Goal: Entertainment & Leisure: Browse casually

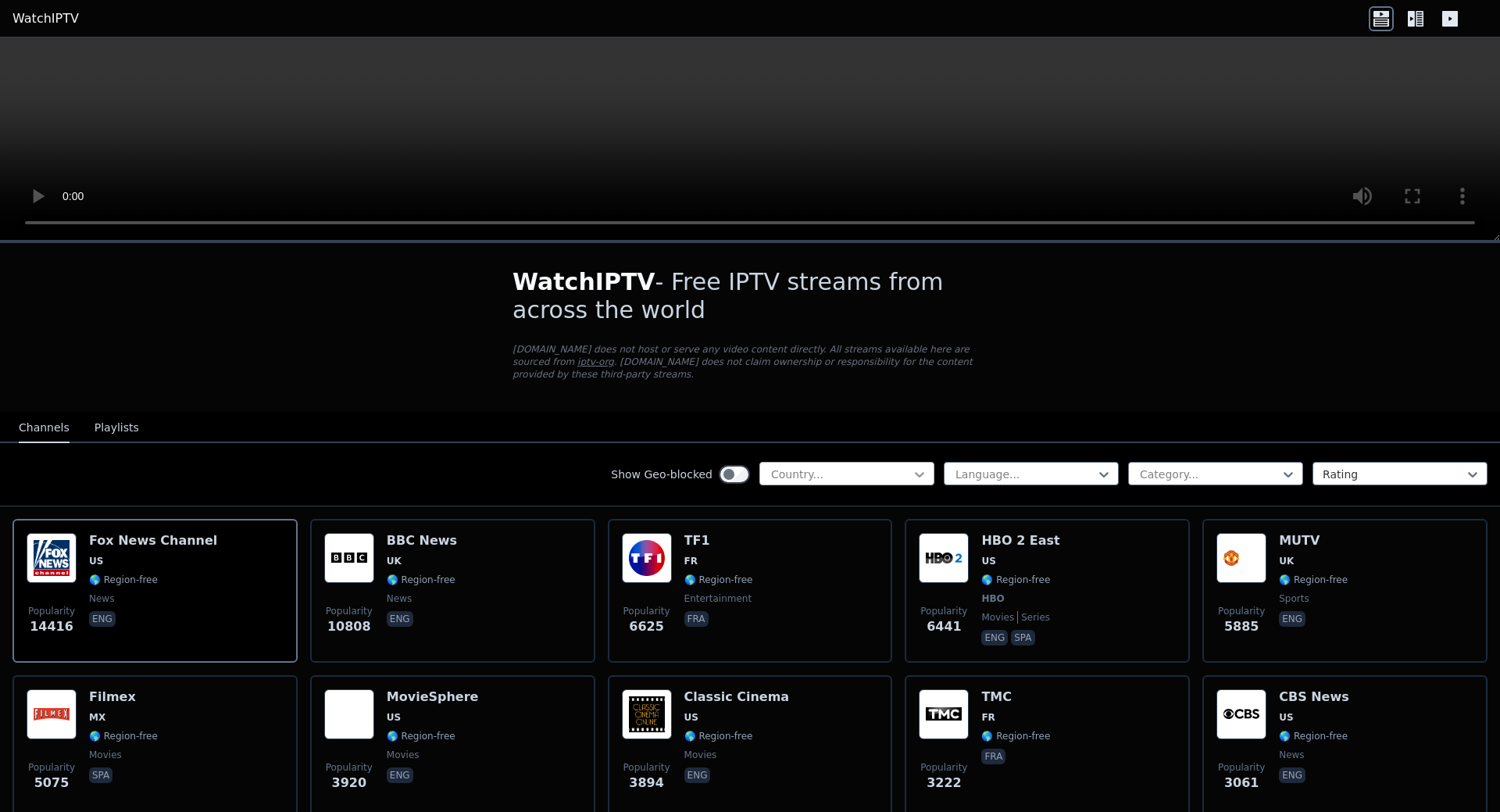
click at [915, 472] on icon at bounding box center [919, 474] width 9 height 6
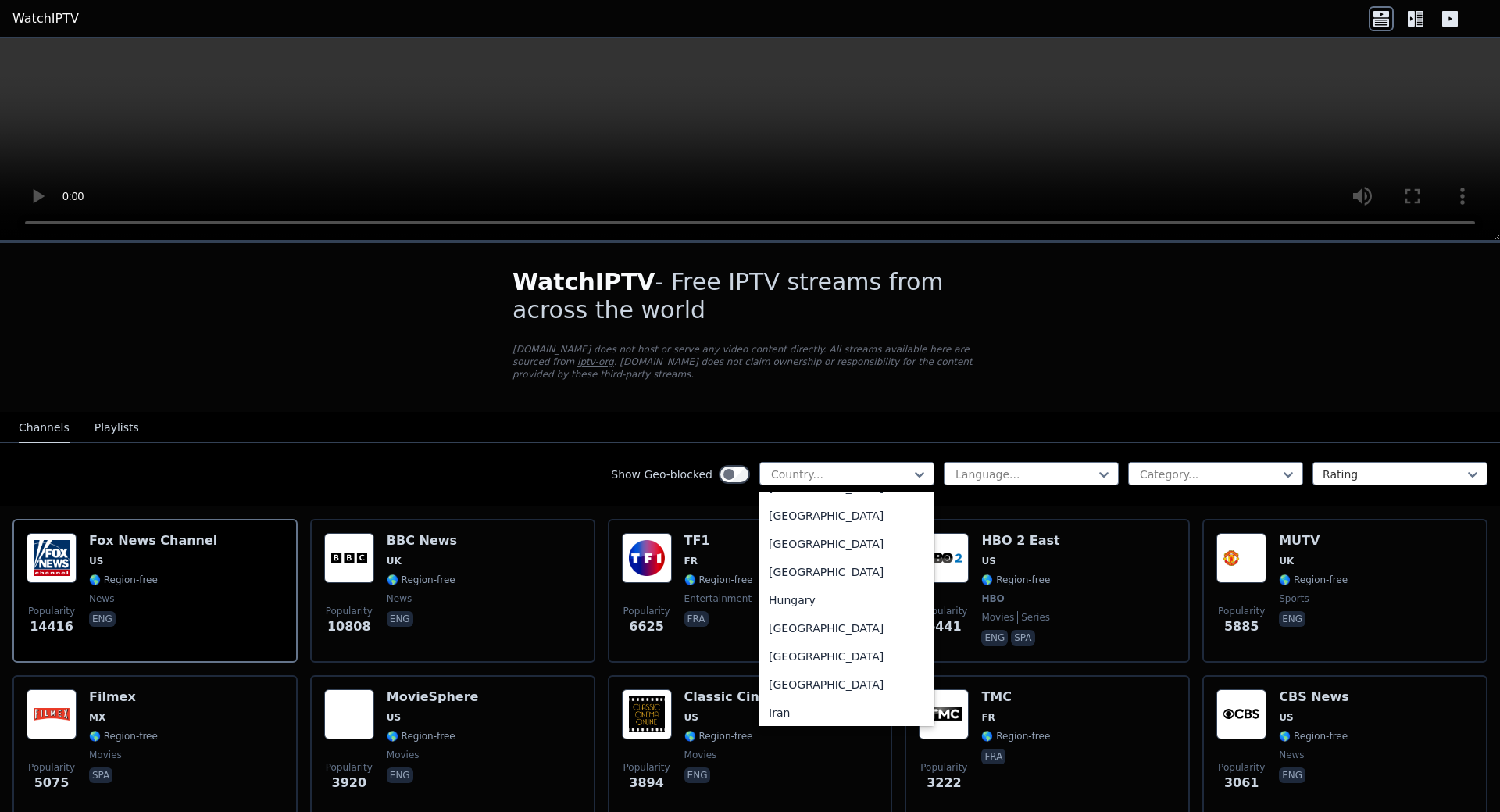
scroll to position [2344, 0]
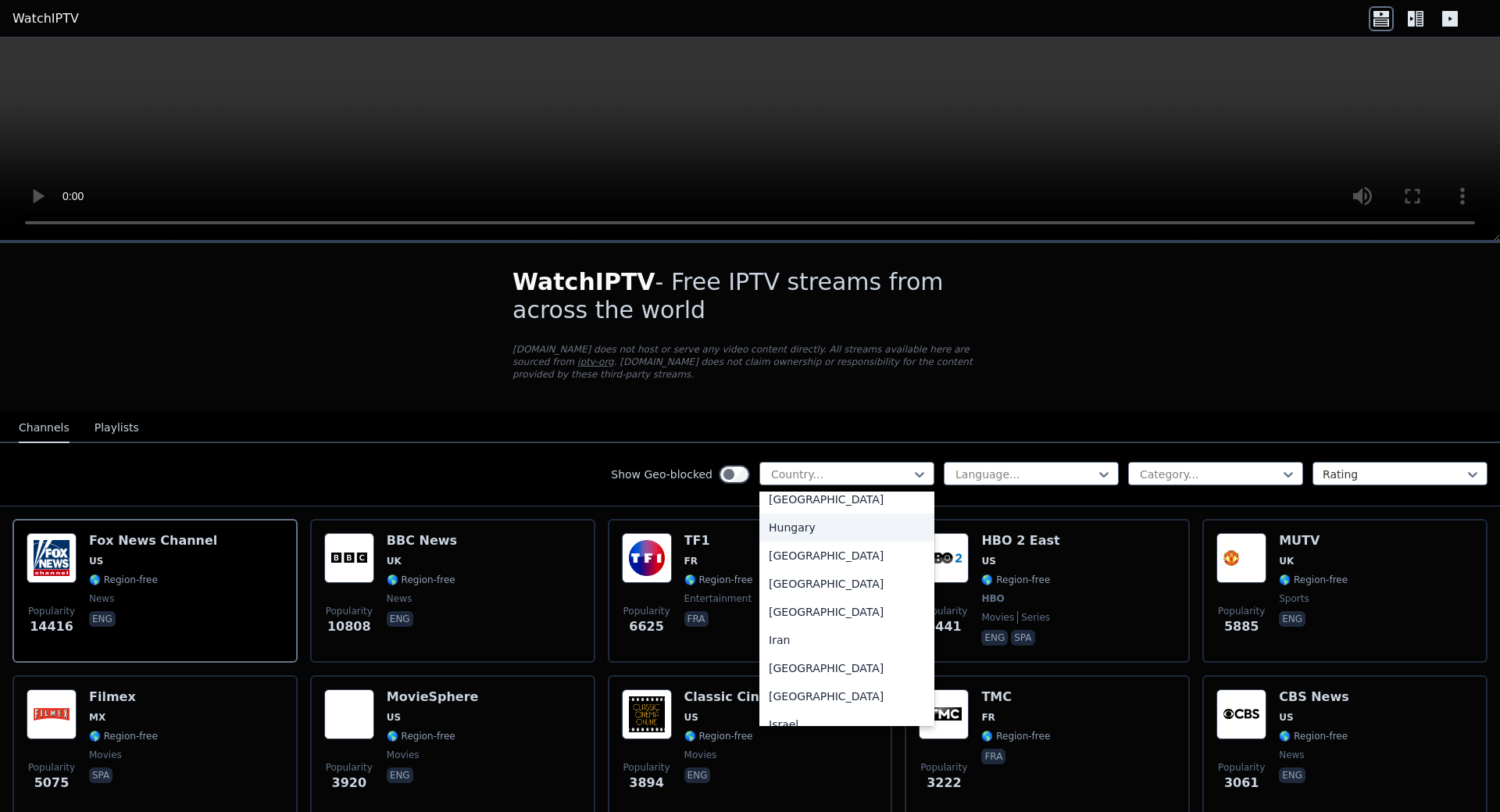
click at [794, 529] on div "Hungary" at bounding box center [847, 527] width 175 height 28
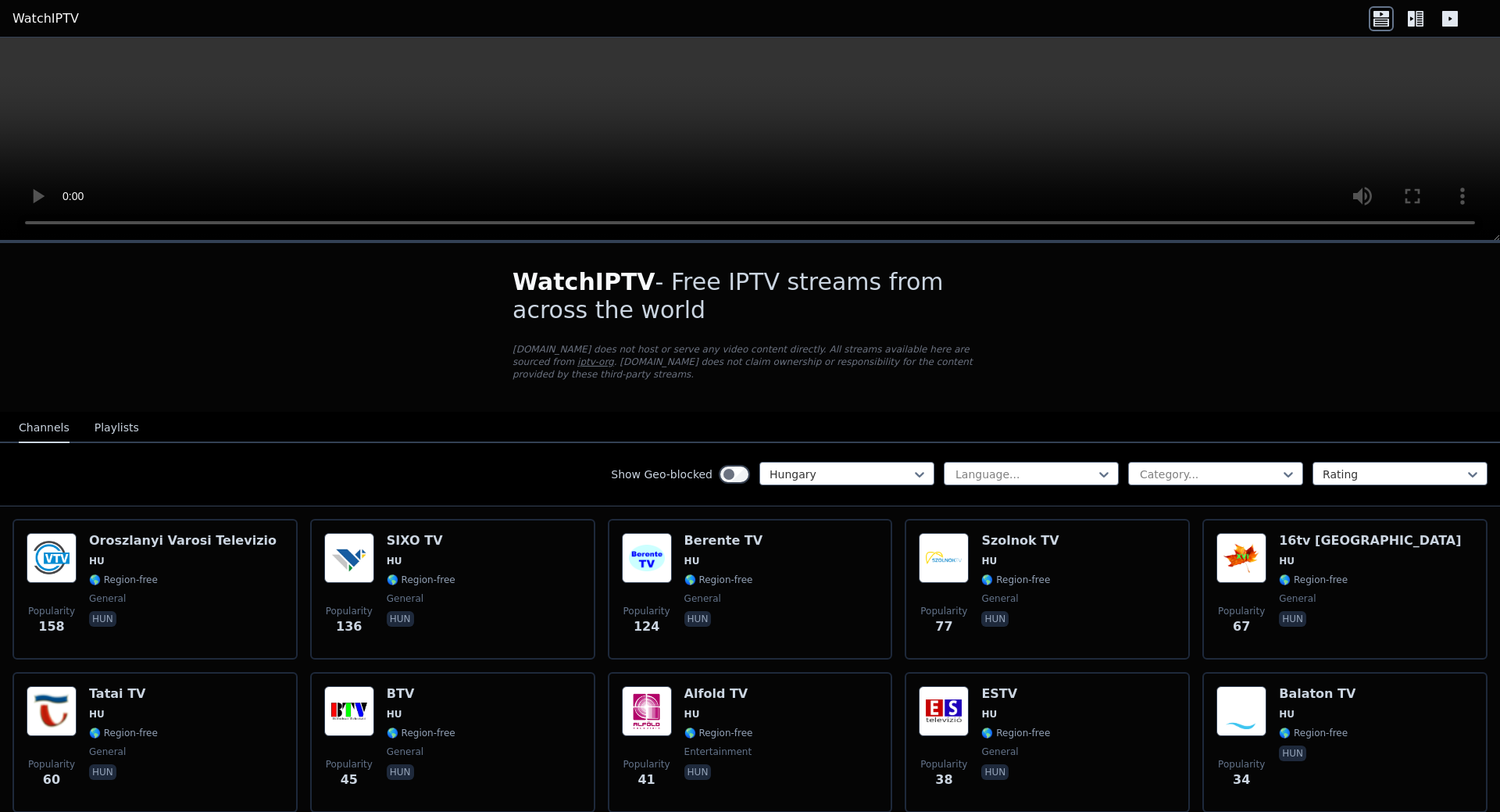
click at [29, 18] on link "WatchIPTV" at bounding box center [46, 18] width 67 height 19
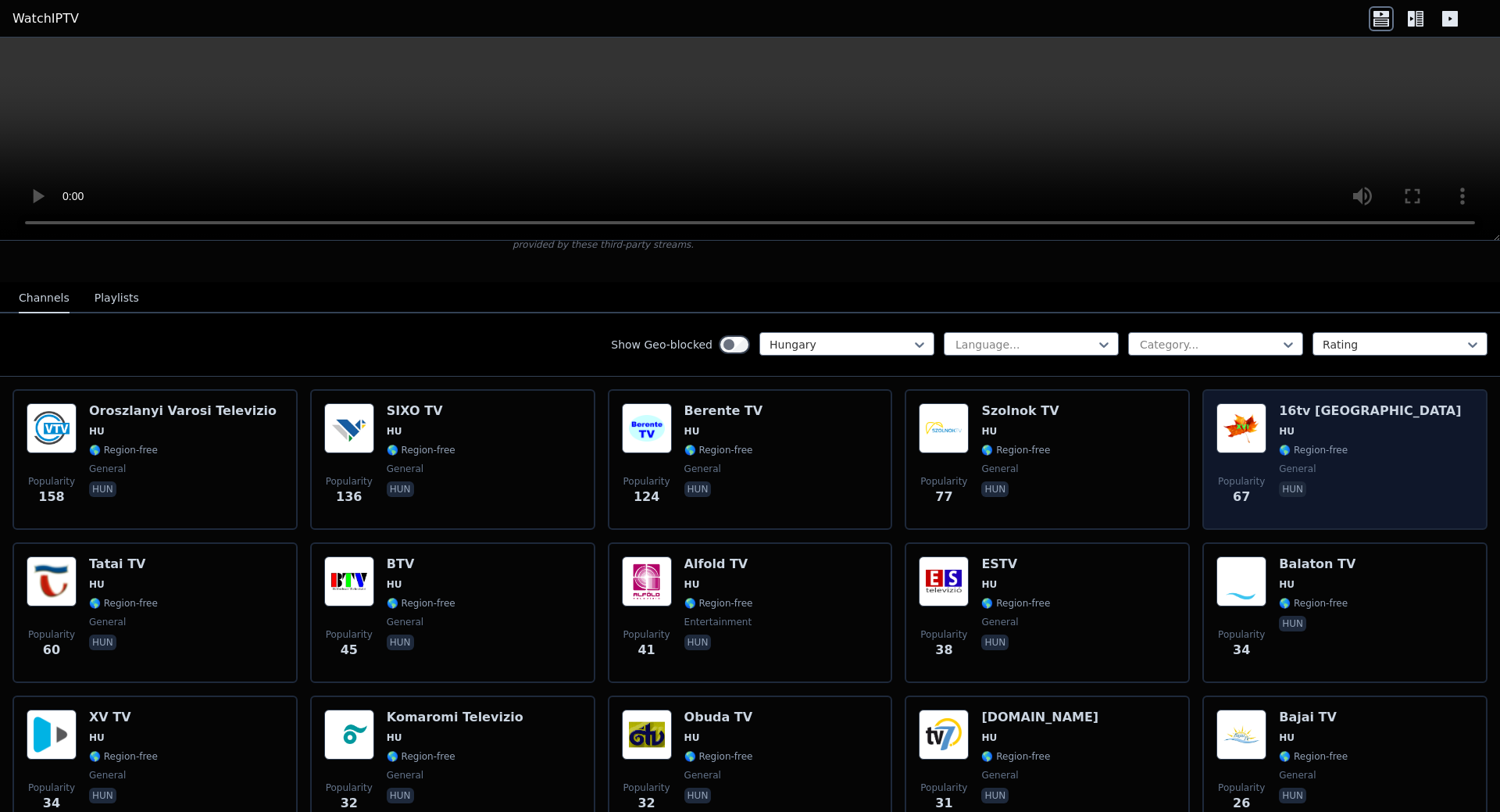
scroll to position [156, 0]
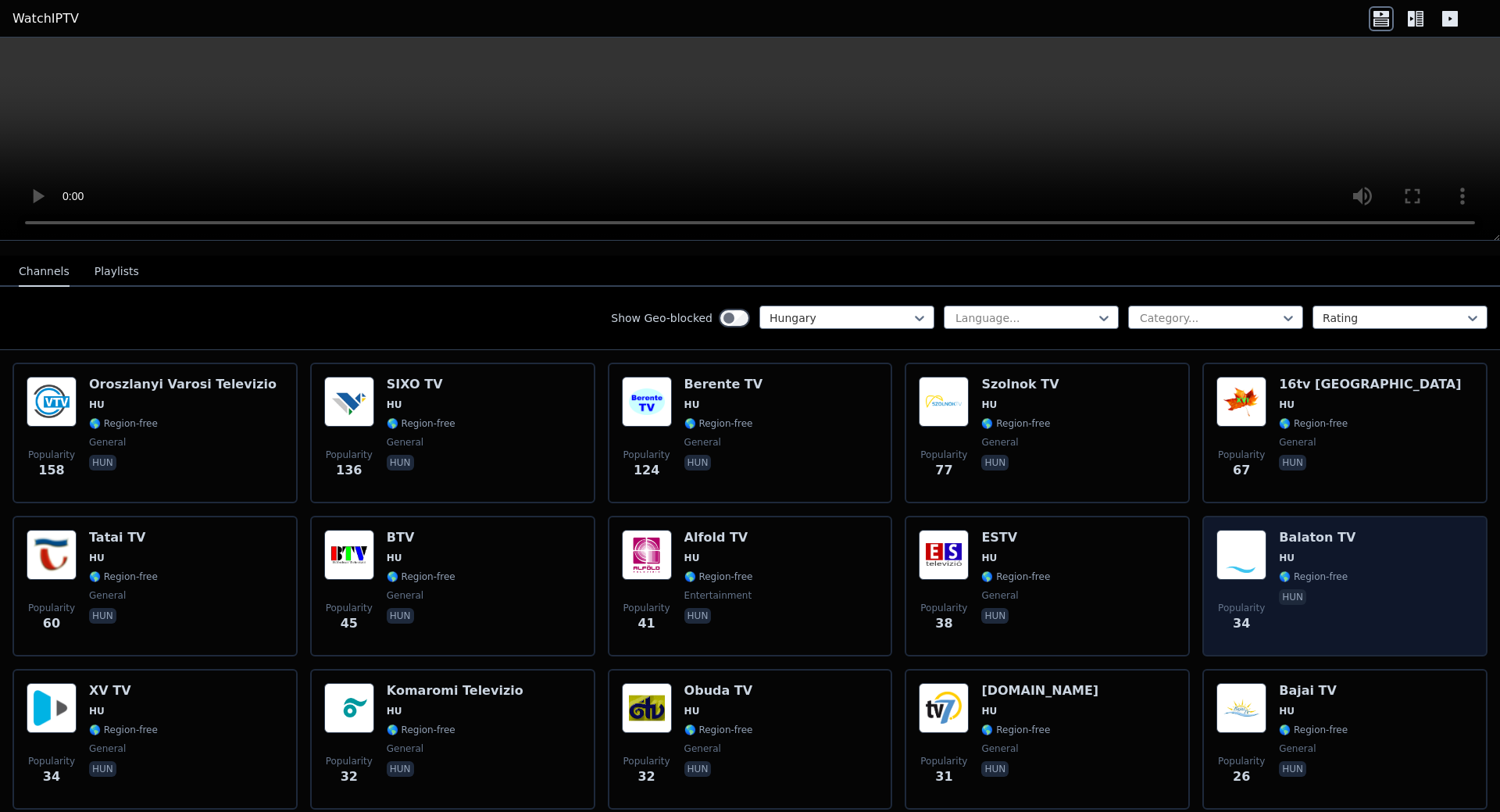
click at [1282, 530] on h6 "Balaton TV" at bounding box center [1317, 538] width 76 height 16
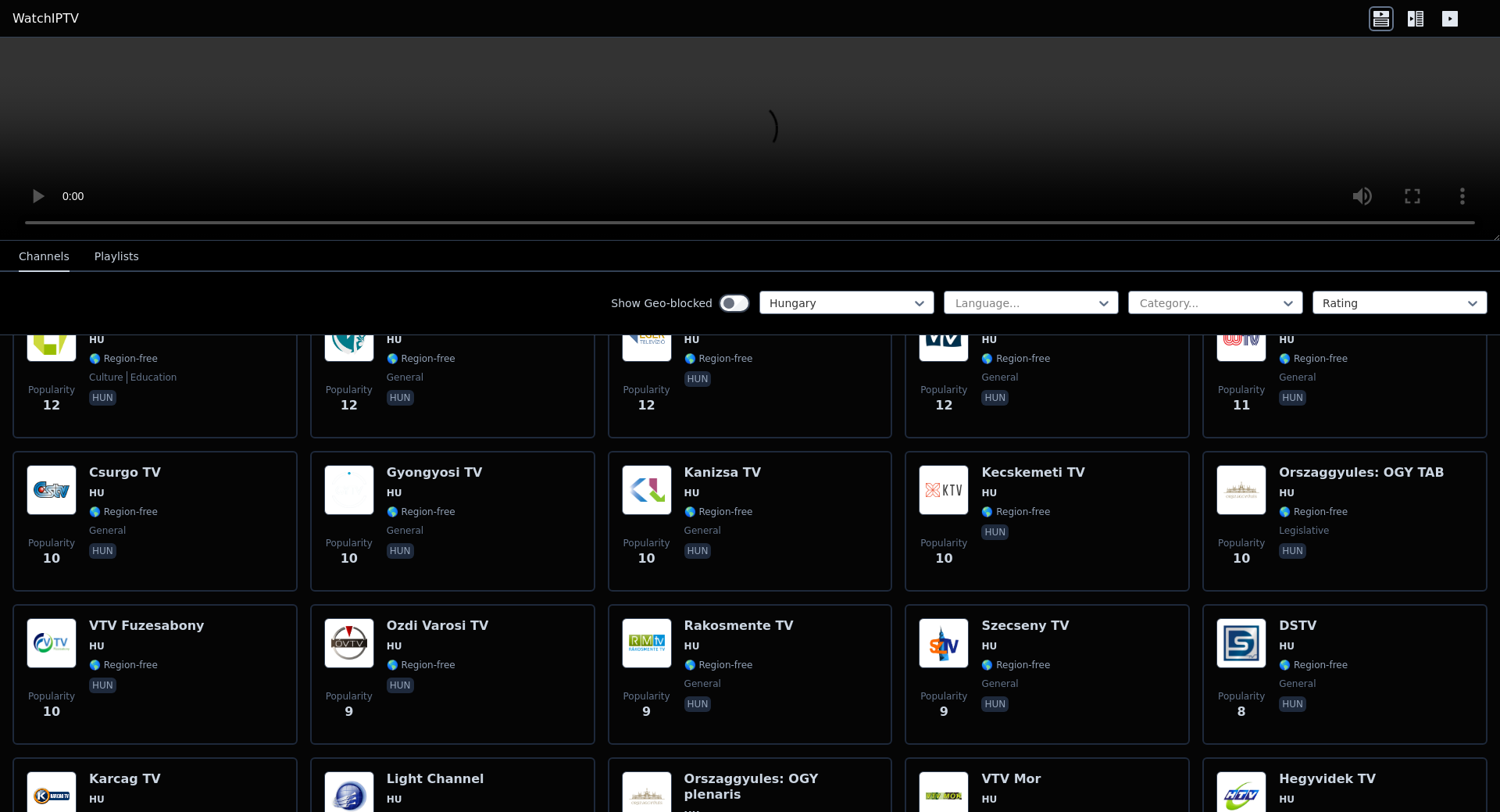
scroll to position [1041, 0]
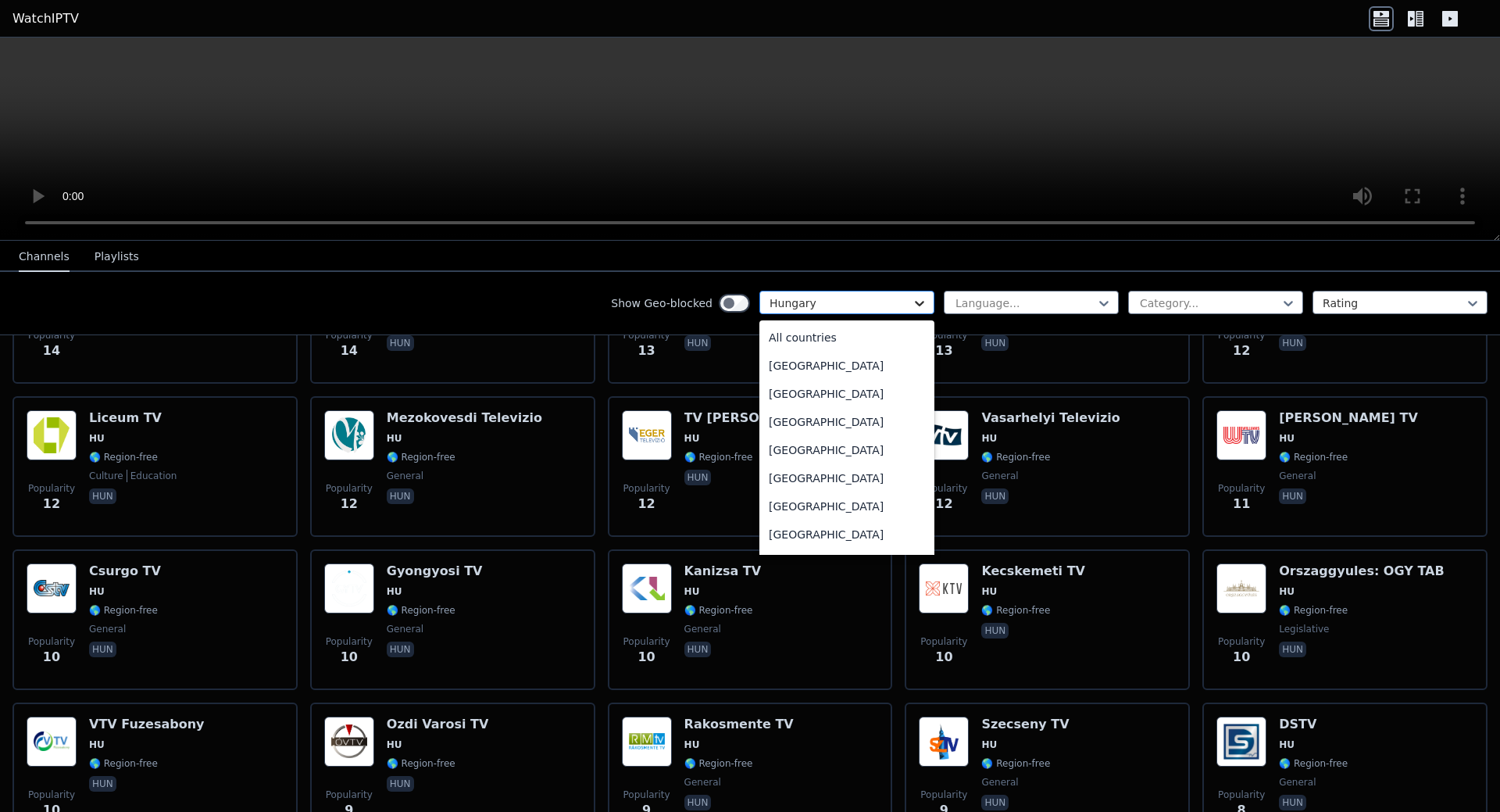
click at [915, 302] on icon at bounding box center [919, 304] width 9 height 6
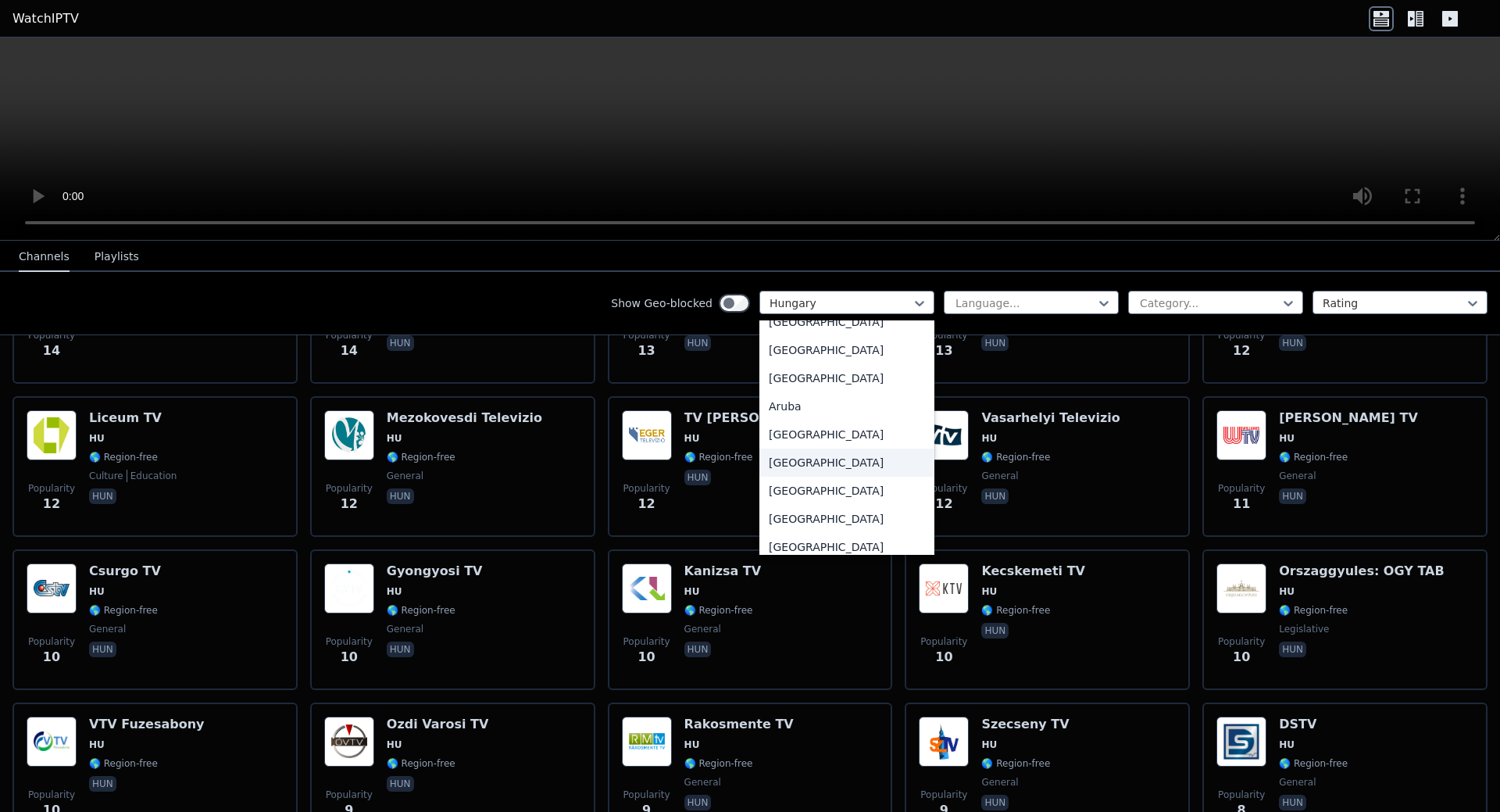
scroll to position [234, 0]
click at [784, 380] on div "[GEOGRAPHIC_DATA]" at bounding box center [847, 384] width 175 height 28
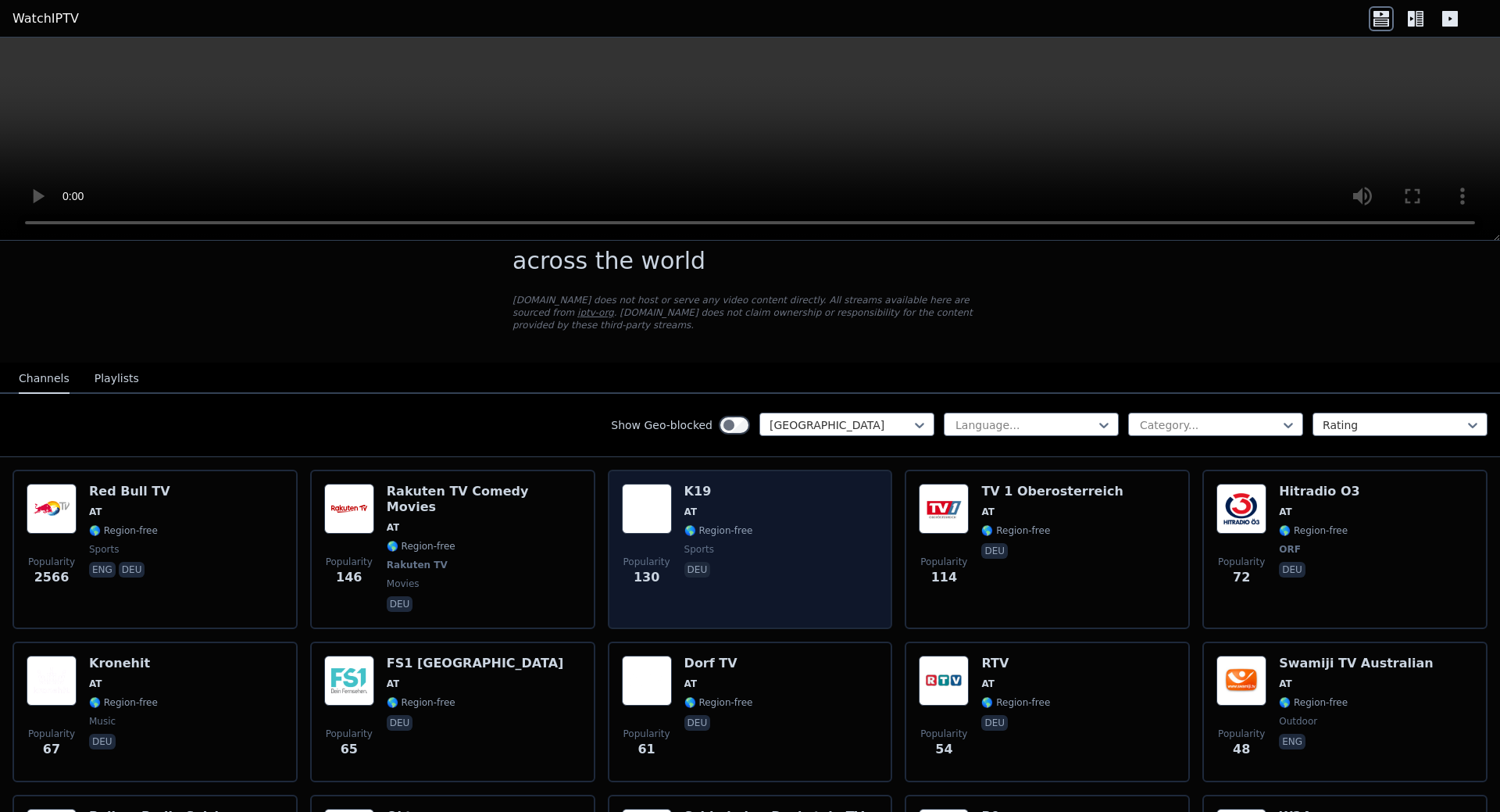
scroll to position [78, 0]
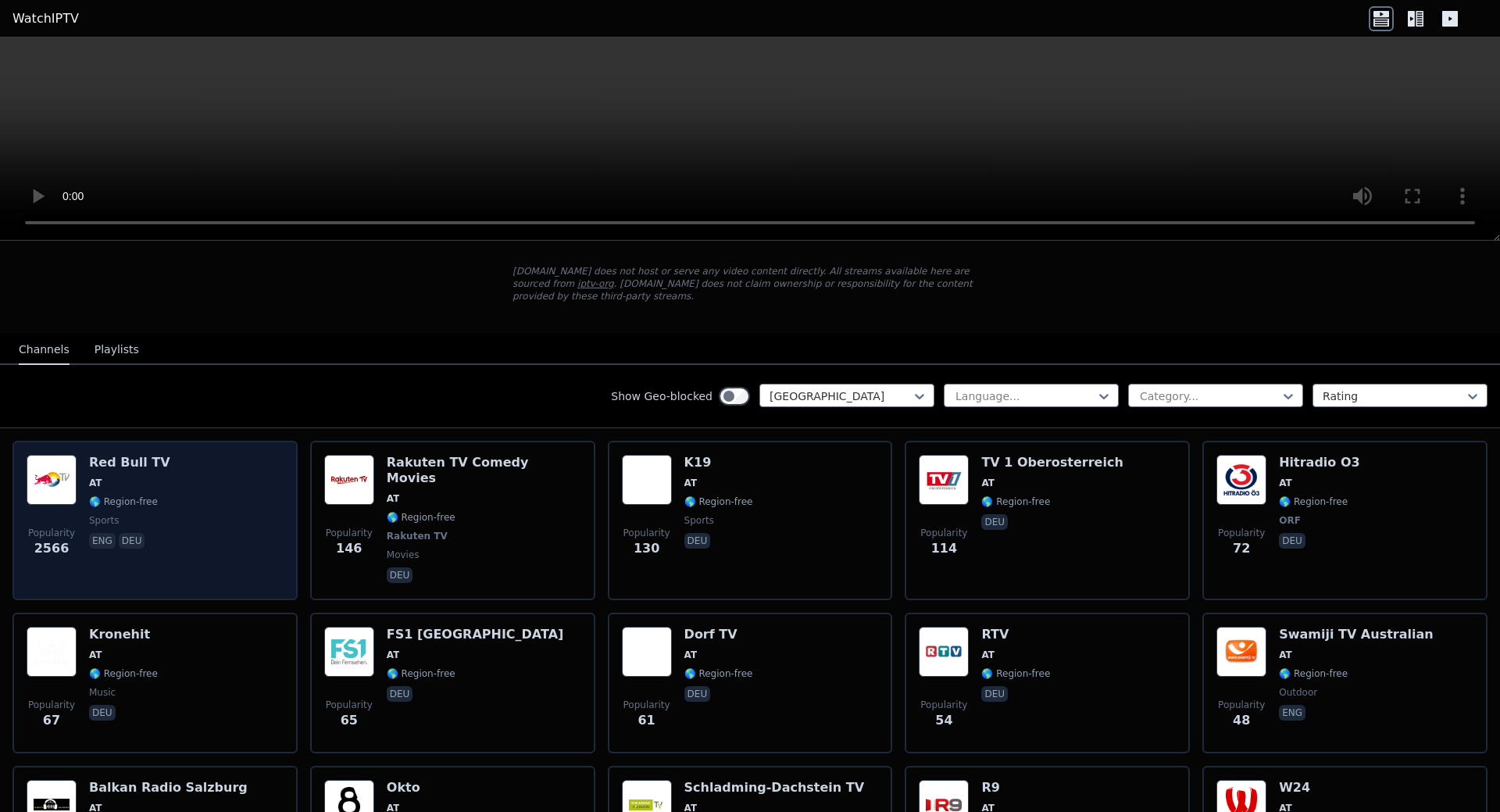
click at [104, 455] on h6 "Red Bull TV" at bounding box center [130, 463] width 81 height 16
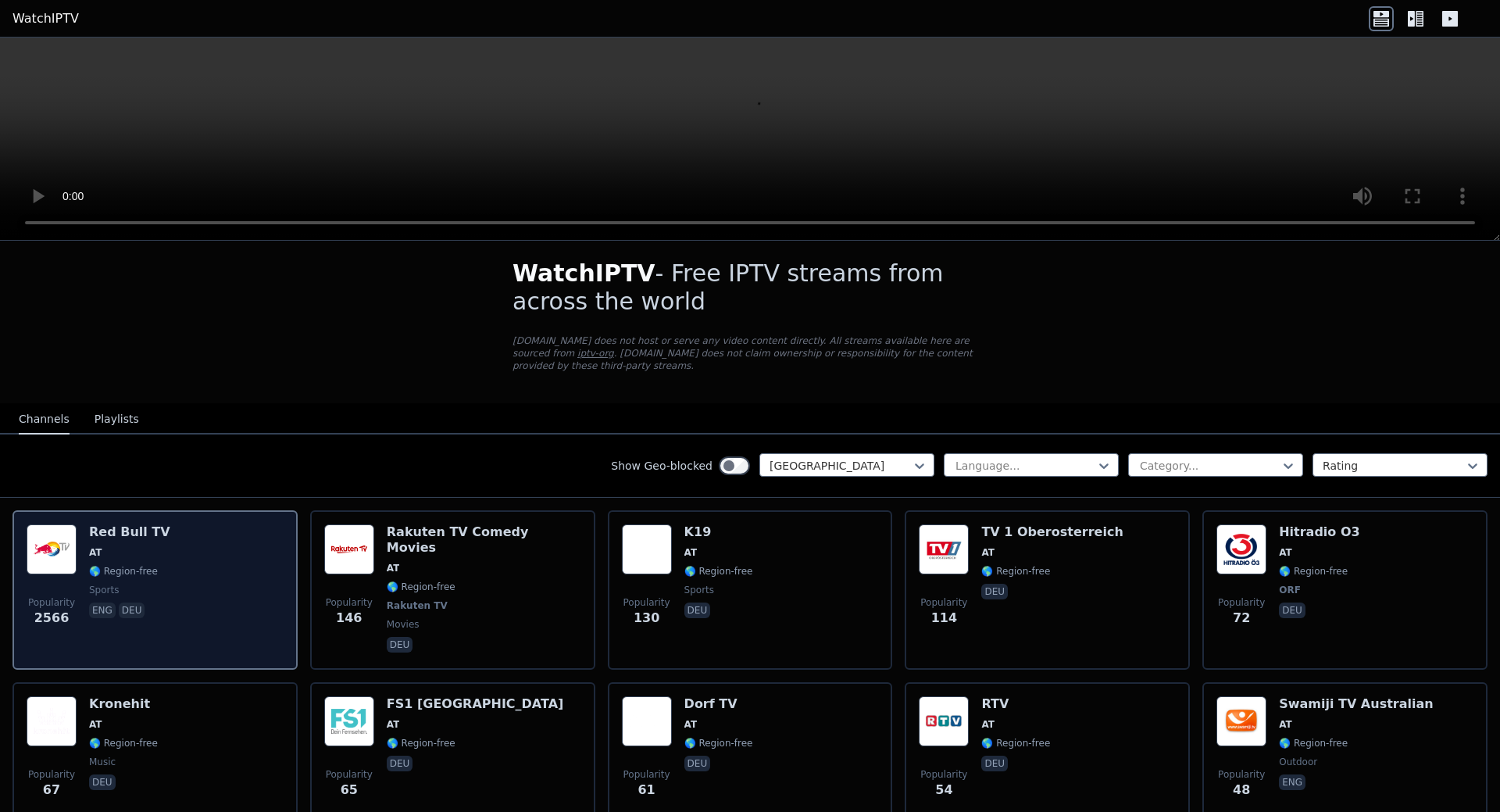
scroll to position [0, 0]
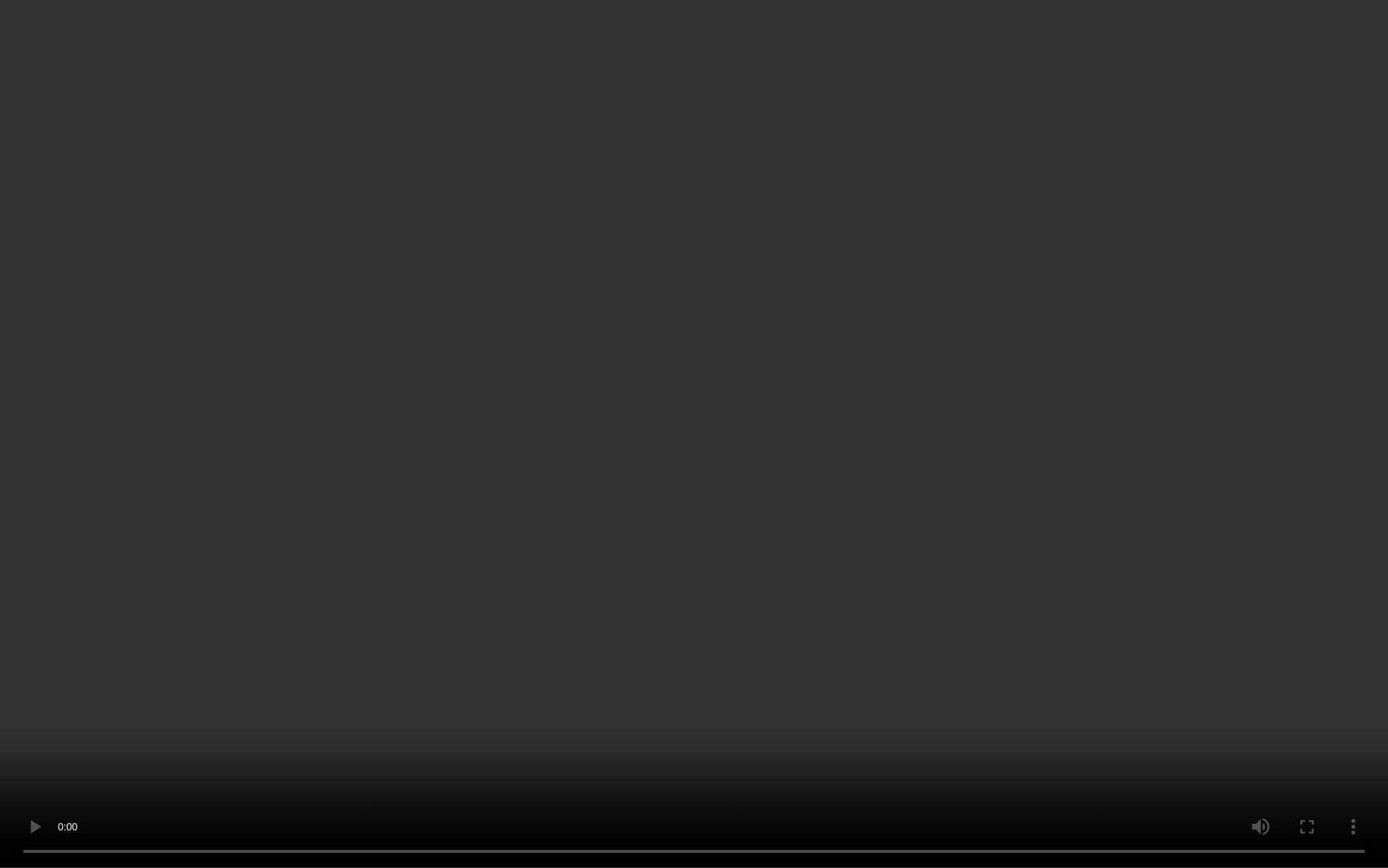
click at [1089, 610] on video at bounding box center [694, 434] width 1388 height 868
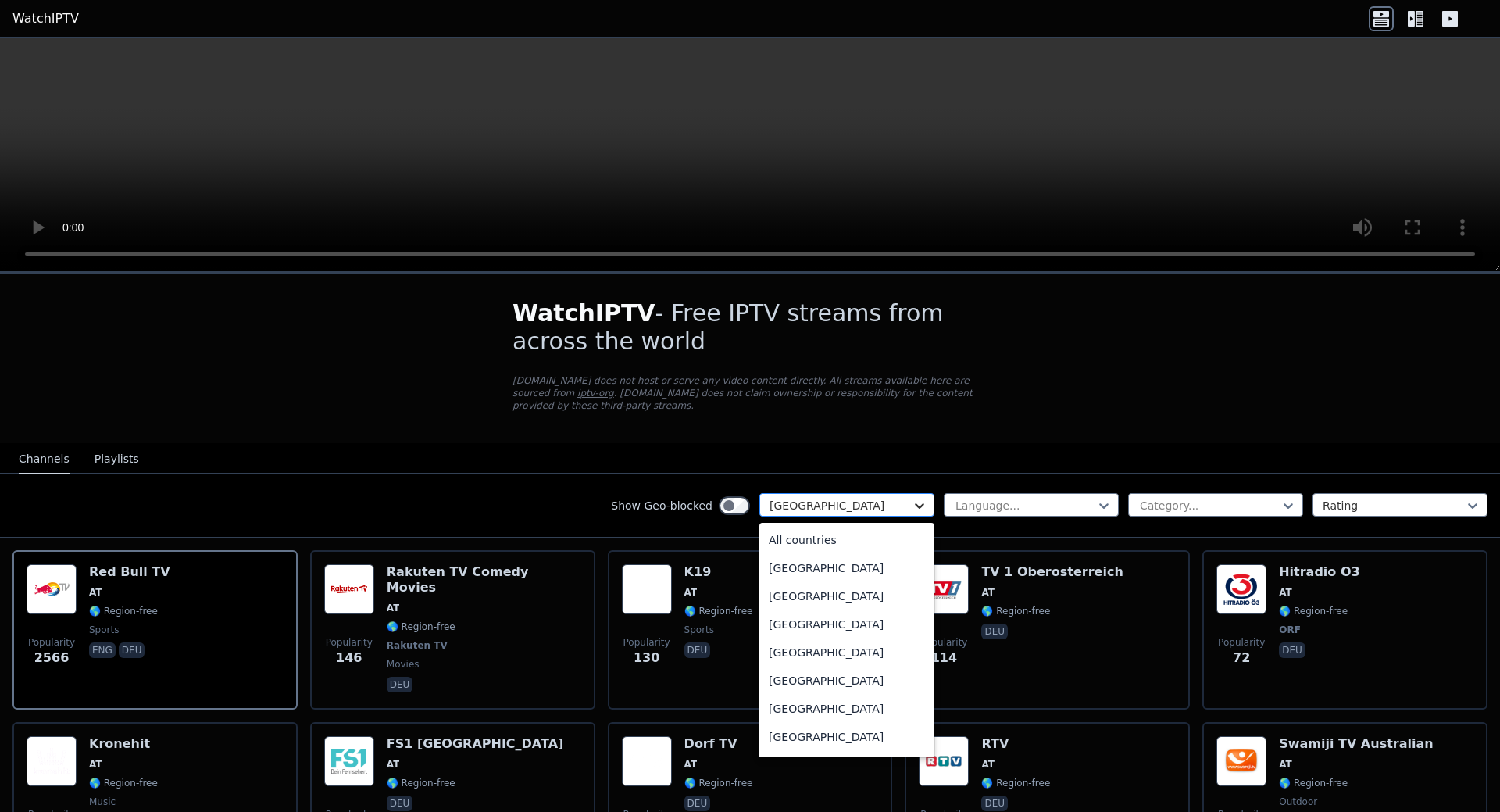
click at [912, 497] on icon at bounding box center [920, 505] width 16 height 16
click at [808, 526] on div "All countries" at bounding box center [847, 540] width 175 height 28
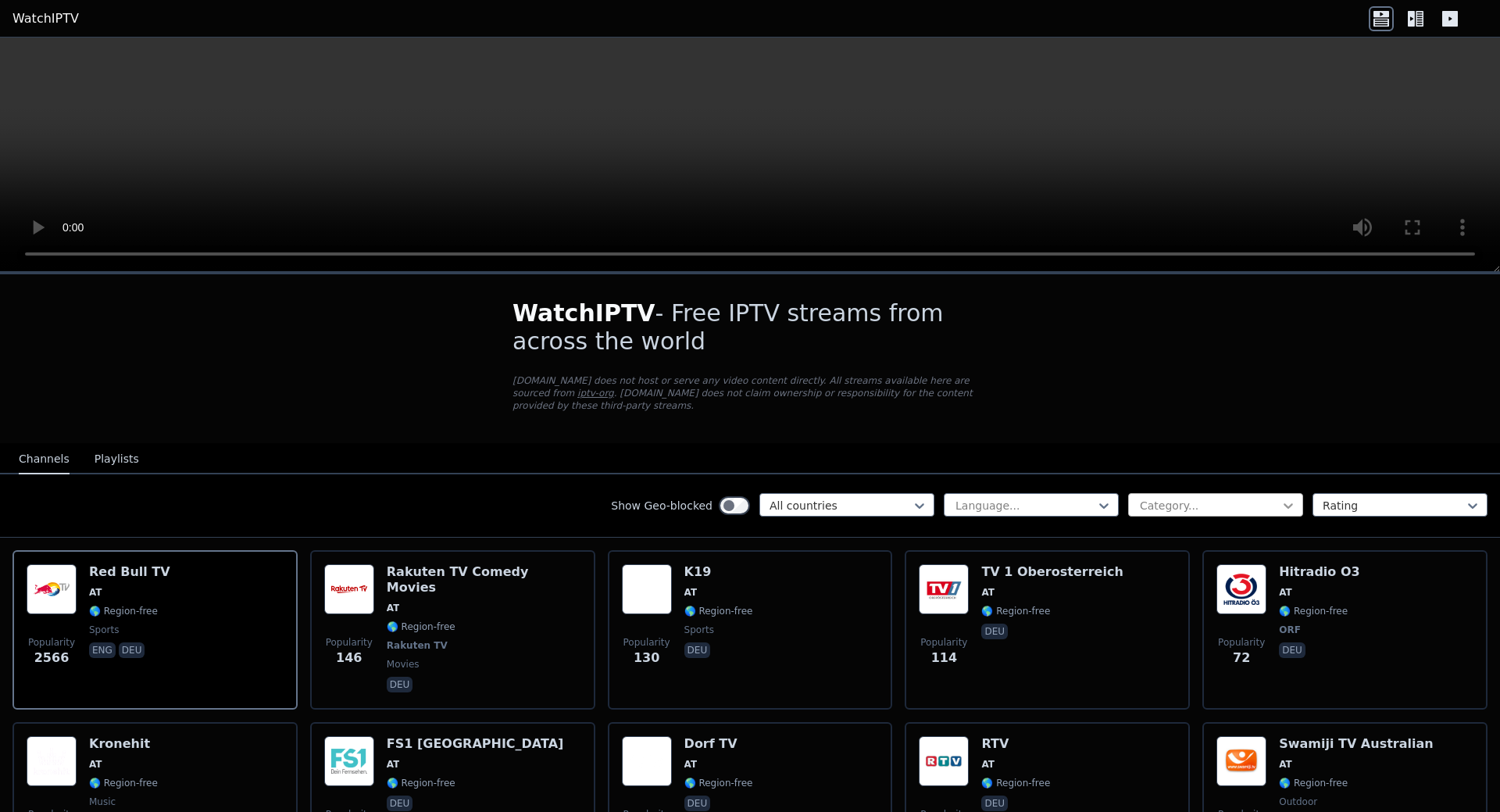
click at [1281, 497] on icon at bounding box center [1289, 505] width 16 height 16
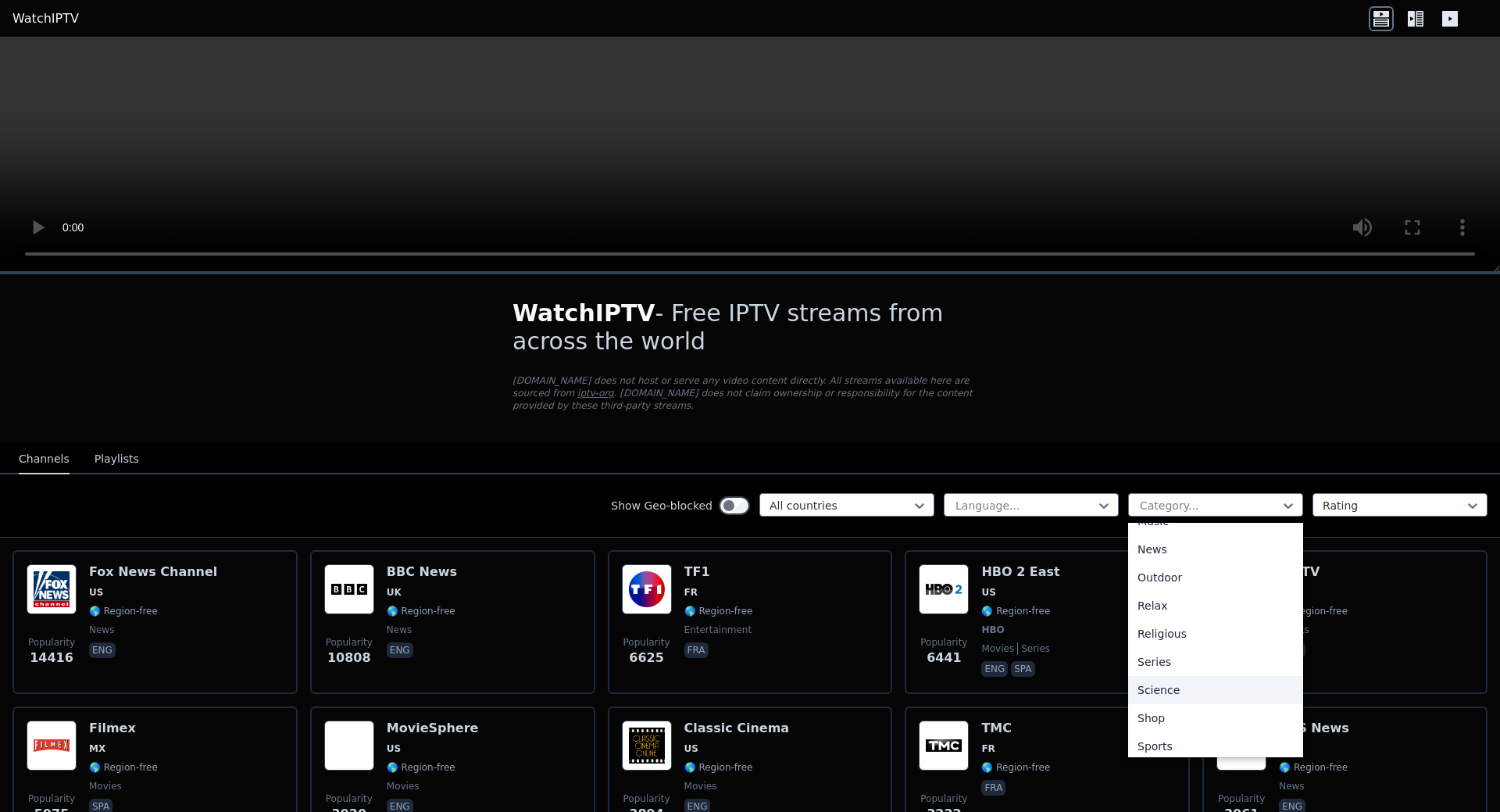
scroll to position [531, 0]
click at [1153, 672] on div "Sports" at bounding box center [1216, 684] width 175 height 28
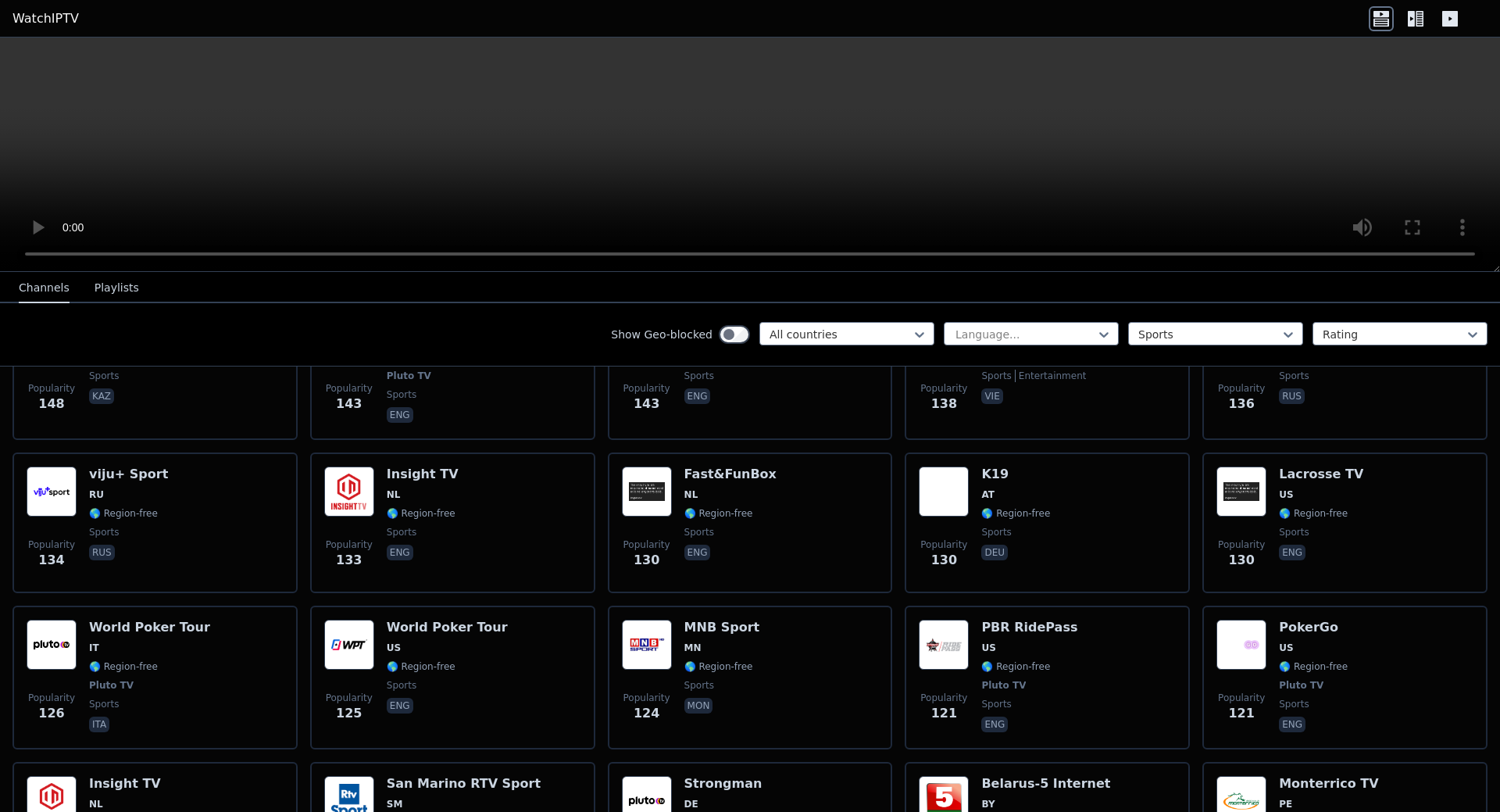
scroll to position [2422, 0]
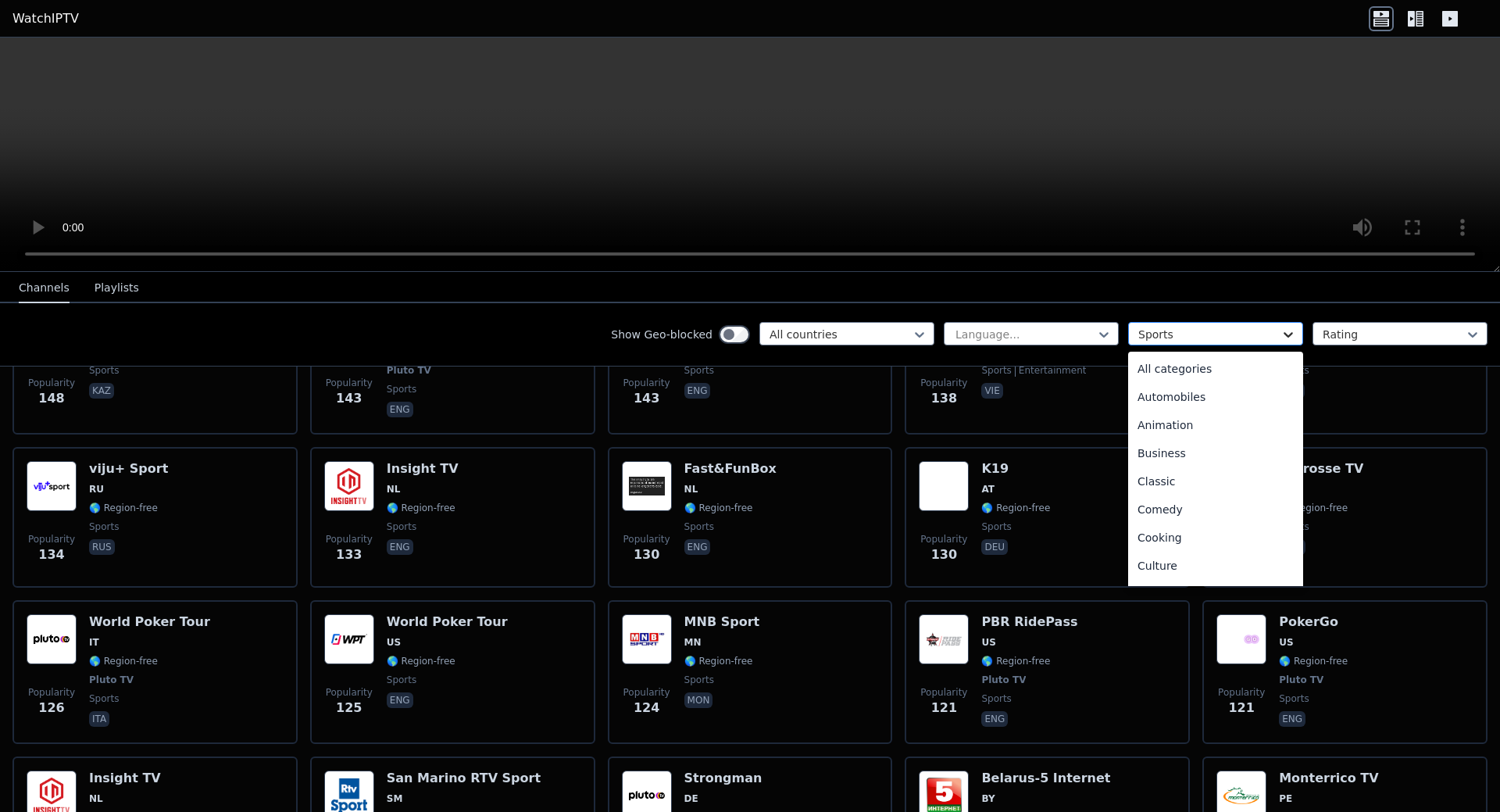
click at [1284, 334] on icon at bounding box center [1288, 336] width 9 height 6
click at [1144, 503] on div "Music" at bounding box center [1216, 506] width 175 height 28
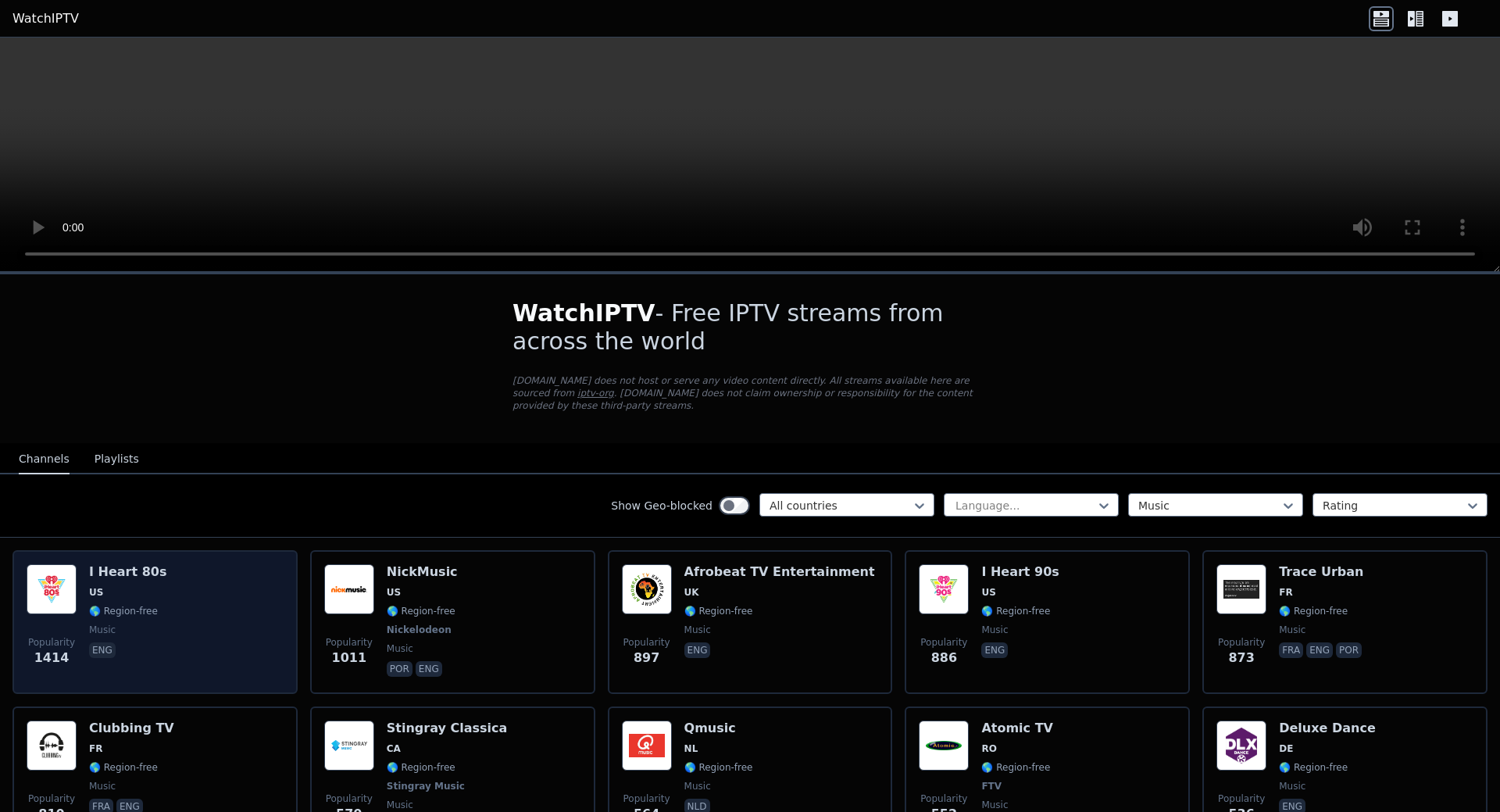
click at [41, 564] on img at bounding box center [52, 589] width 50 height 50
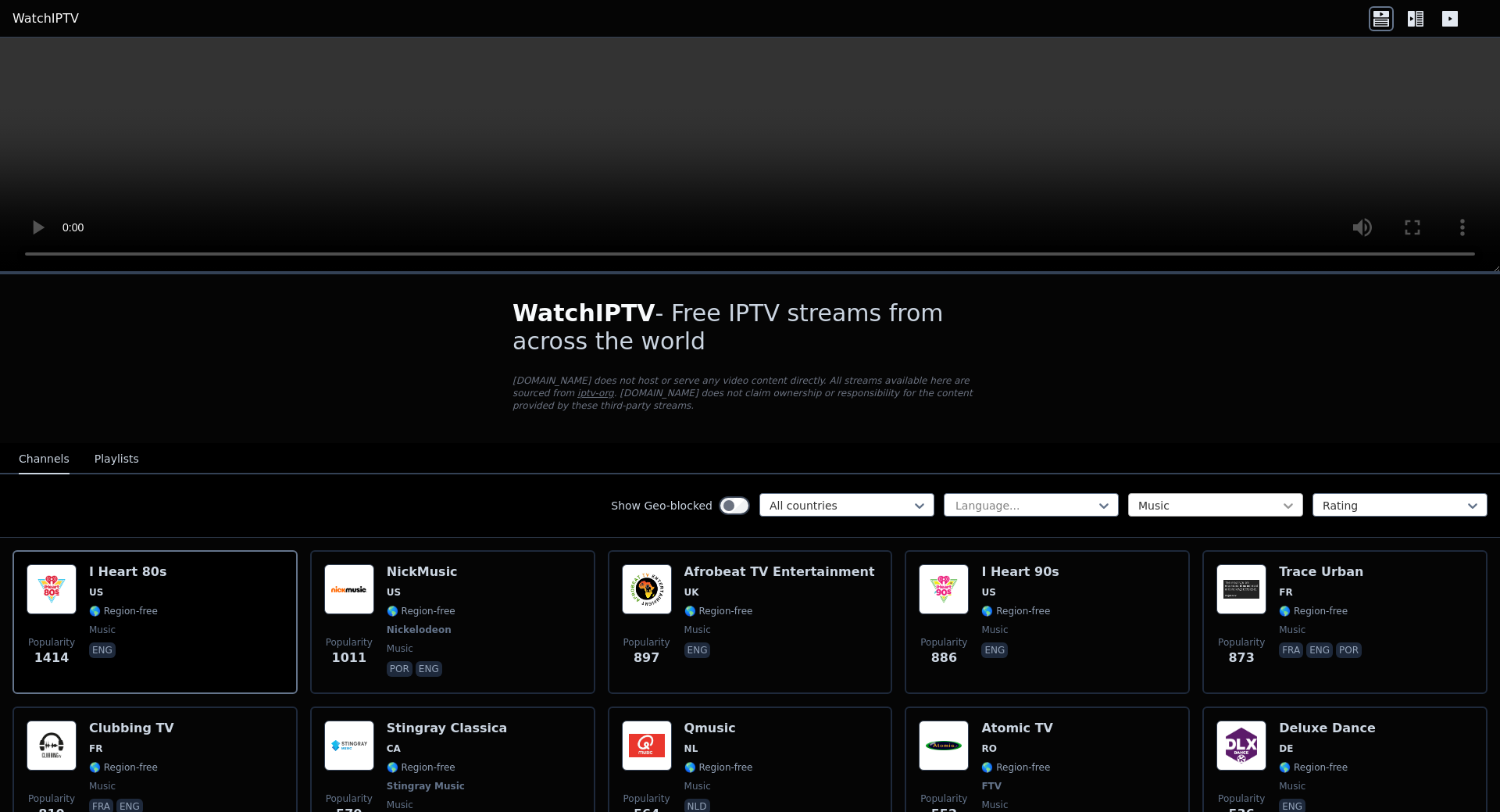
click at [1281, 497] on icon at bounding box center [1289, 505] width 16 height 16
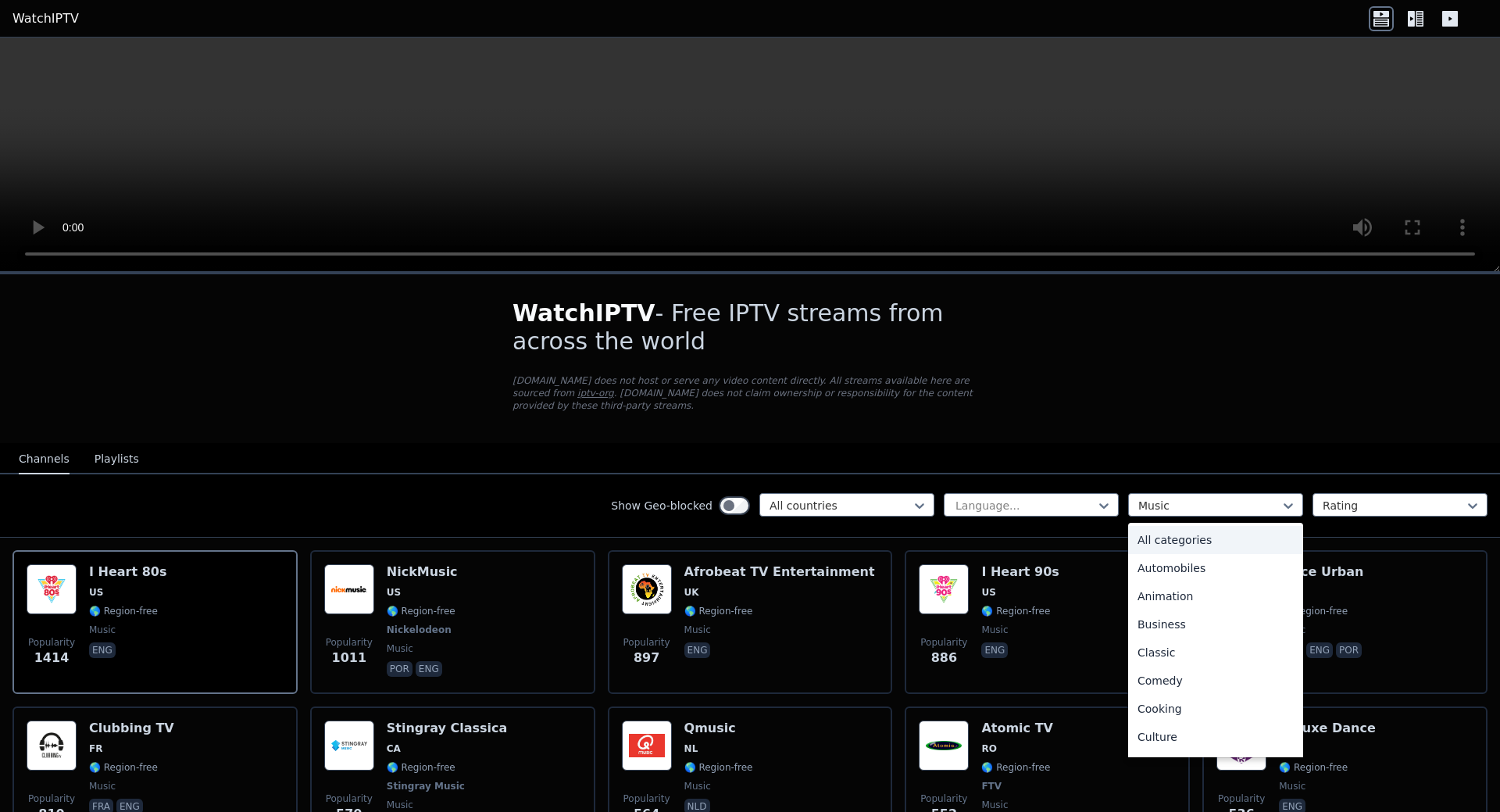
click at [1170, 527] on div "All categories" at bounding box center [1216, 540] width 175 height 28
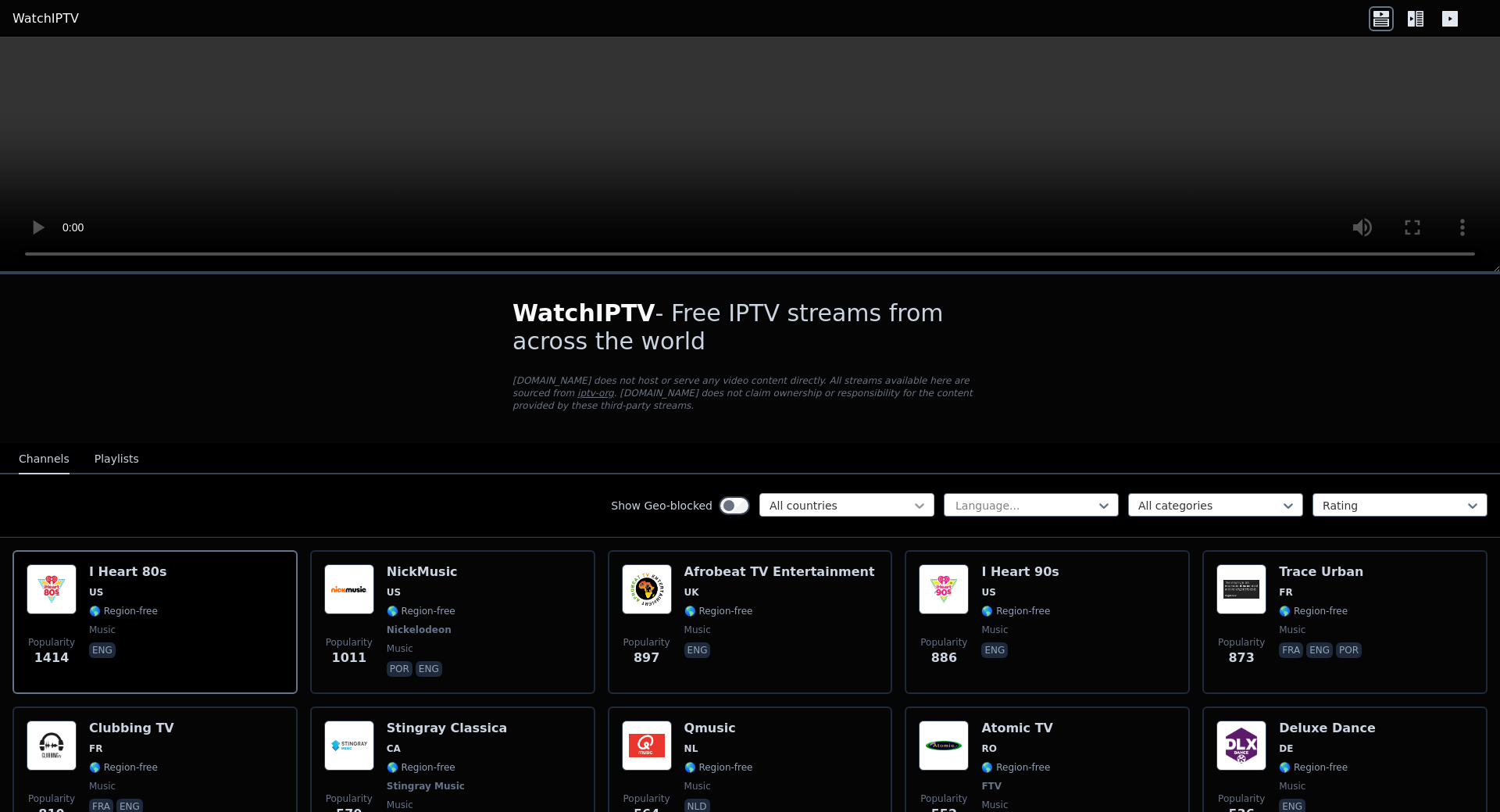
click at [912, 497] on icon at bounding box center [920, 505] width 16 height 16
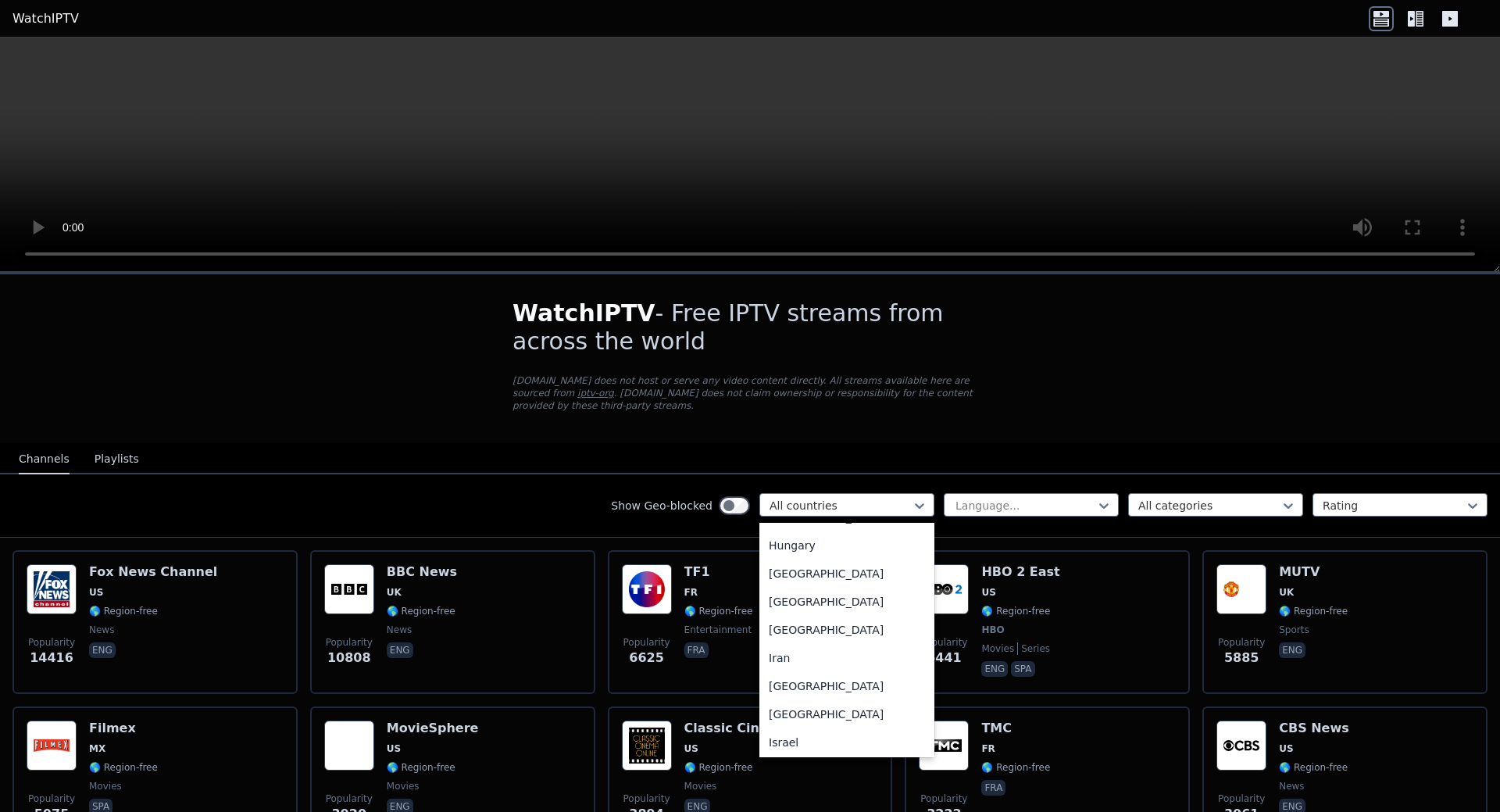
scroll to position [2422, 0]
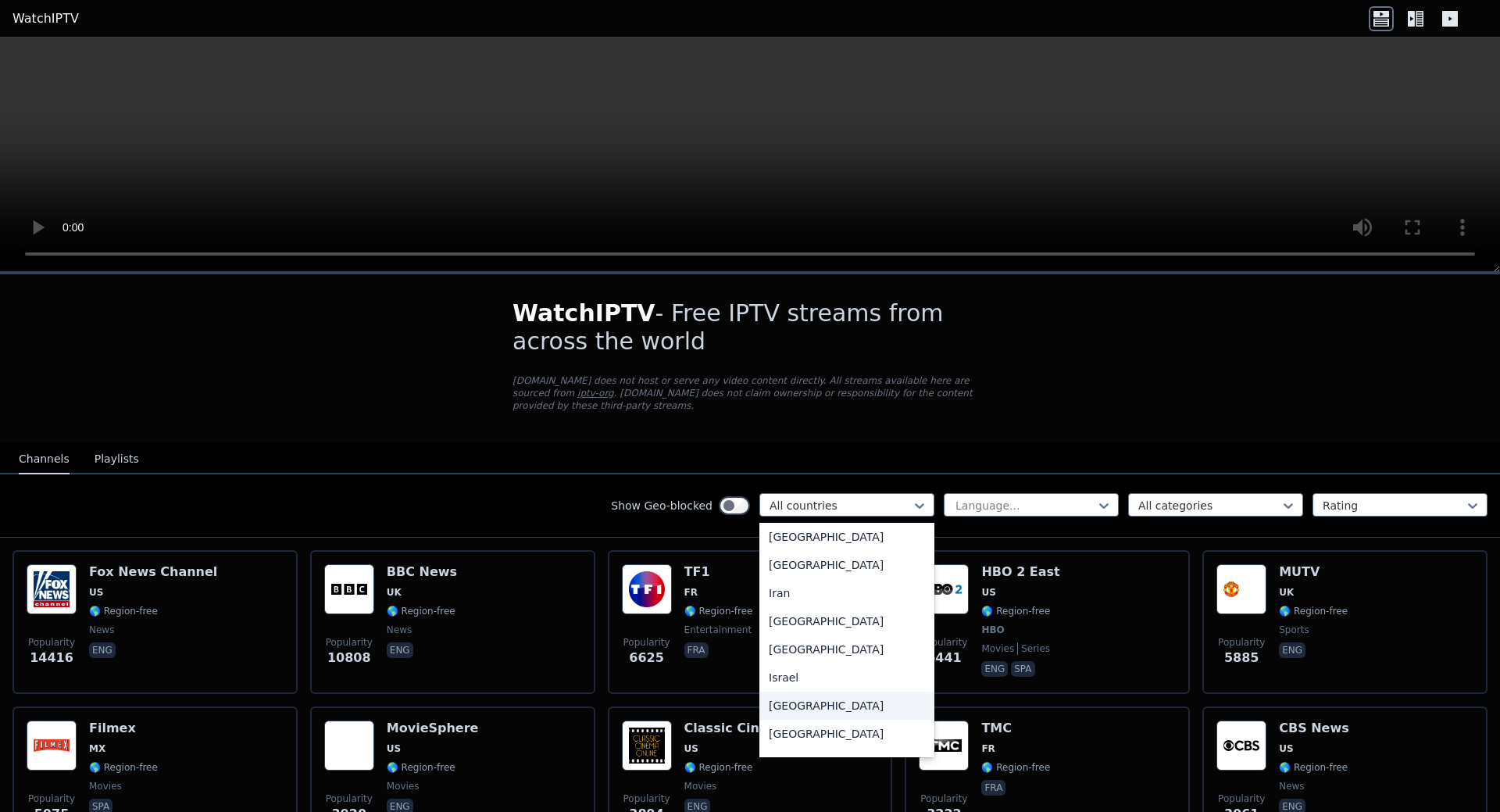
click at [765, 710] on div "[GEOGRAPHIC_DATA]" at bounding box center [847, 706] width 175 height 28
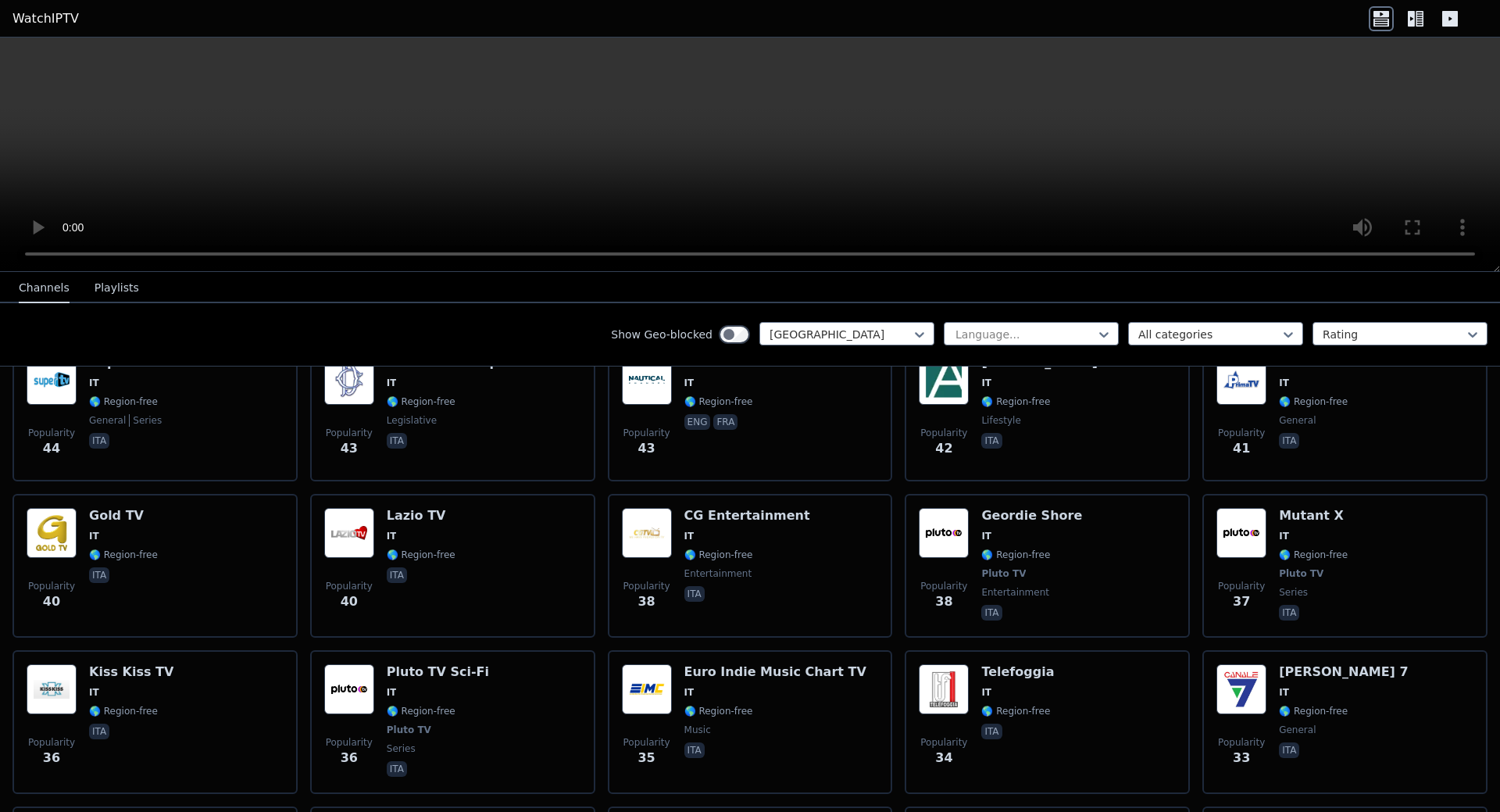
scroll to position [2031, 0]
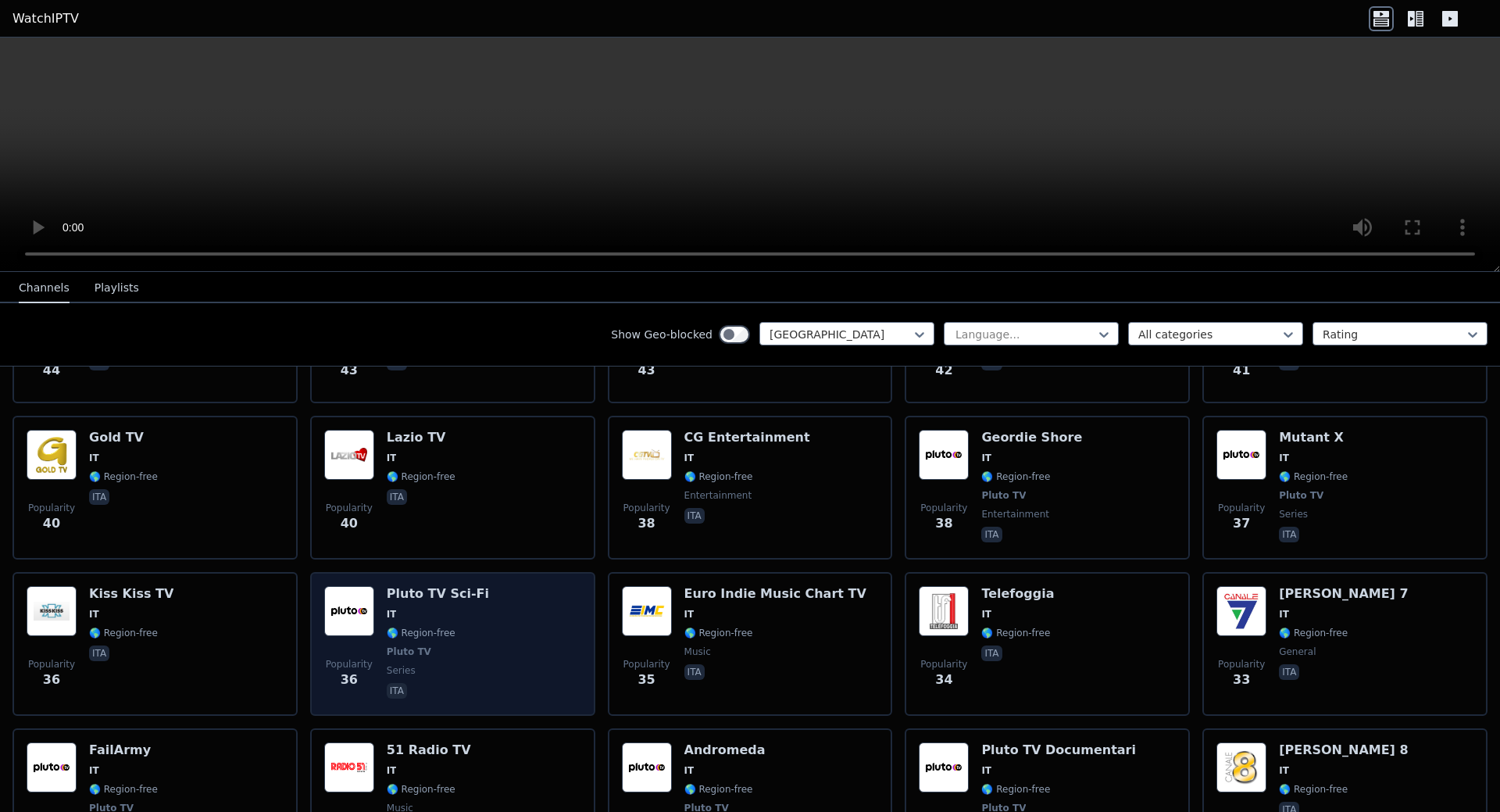
click at [405, 586] on h6 "Pluto TV Sci-Fi" at bounding box center [438, 594] width 102 height 16
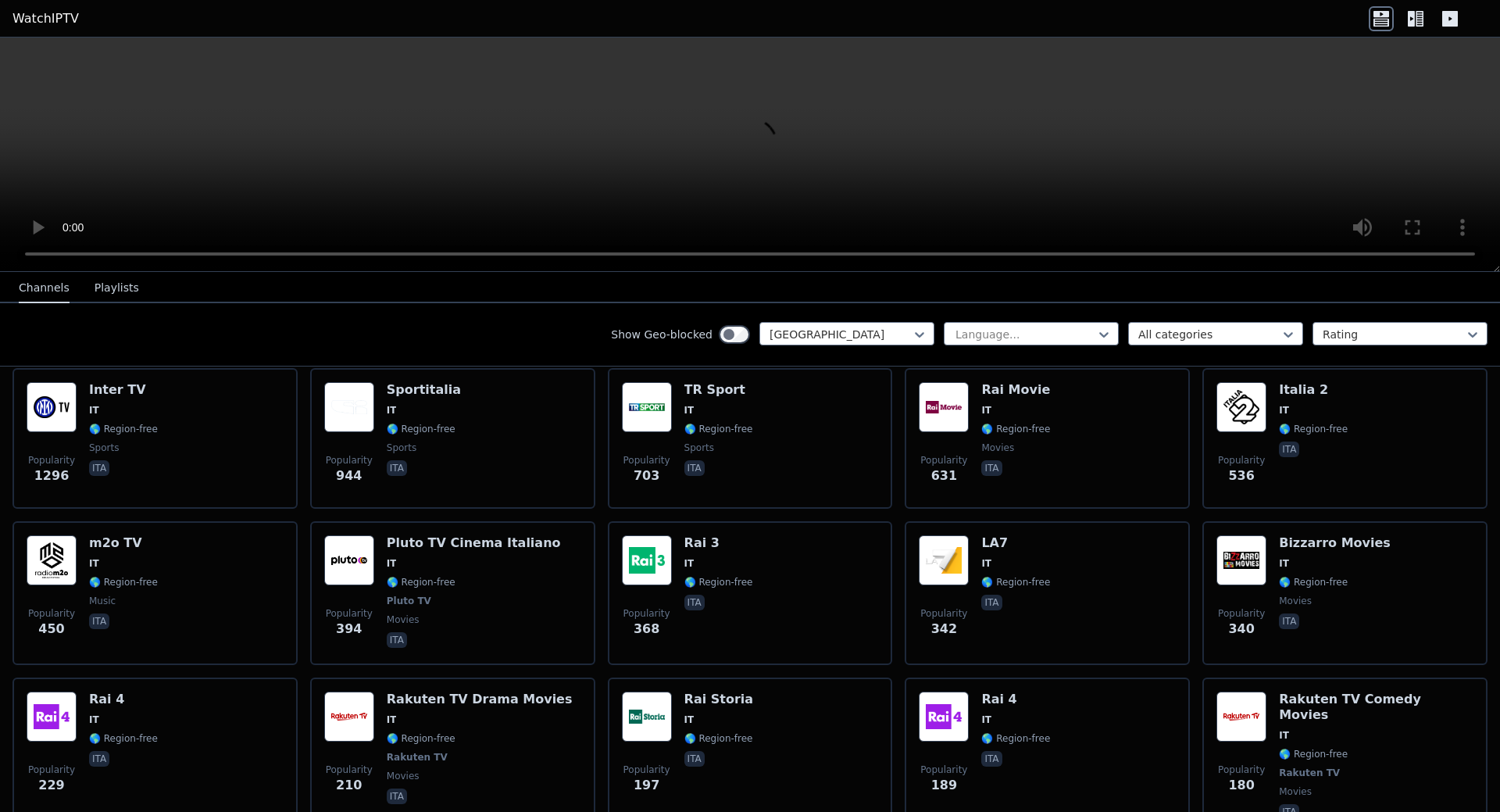
scroll to position [0, 0]
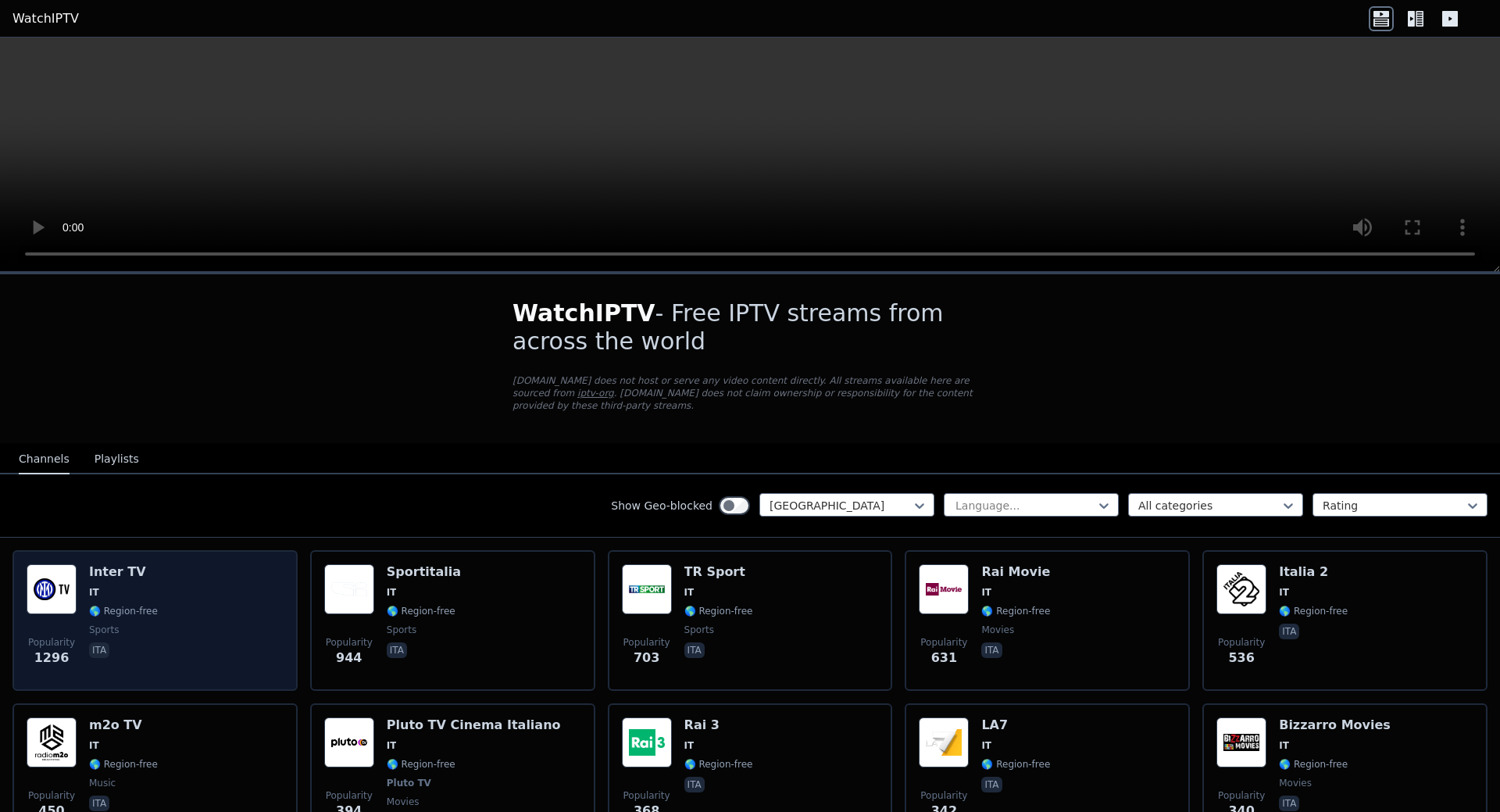
click at [114, 564] on h6 "Inter TV" at bounding box center [123, 572] width 68 height 16
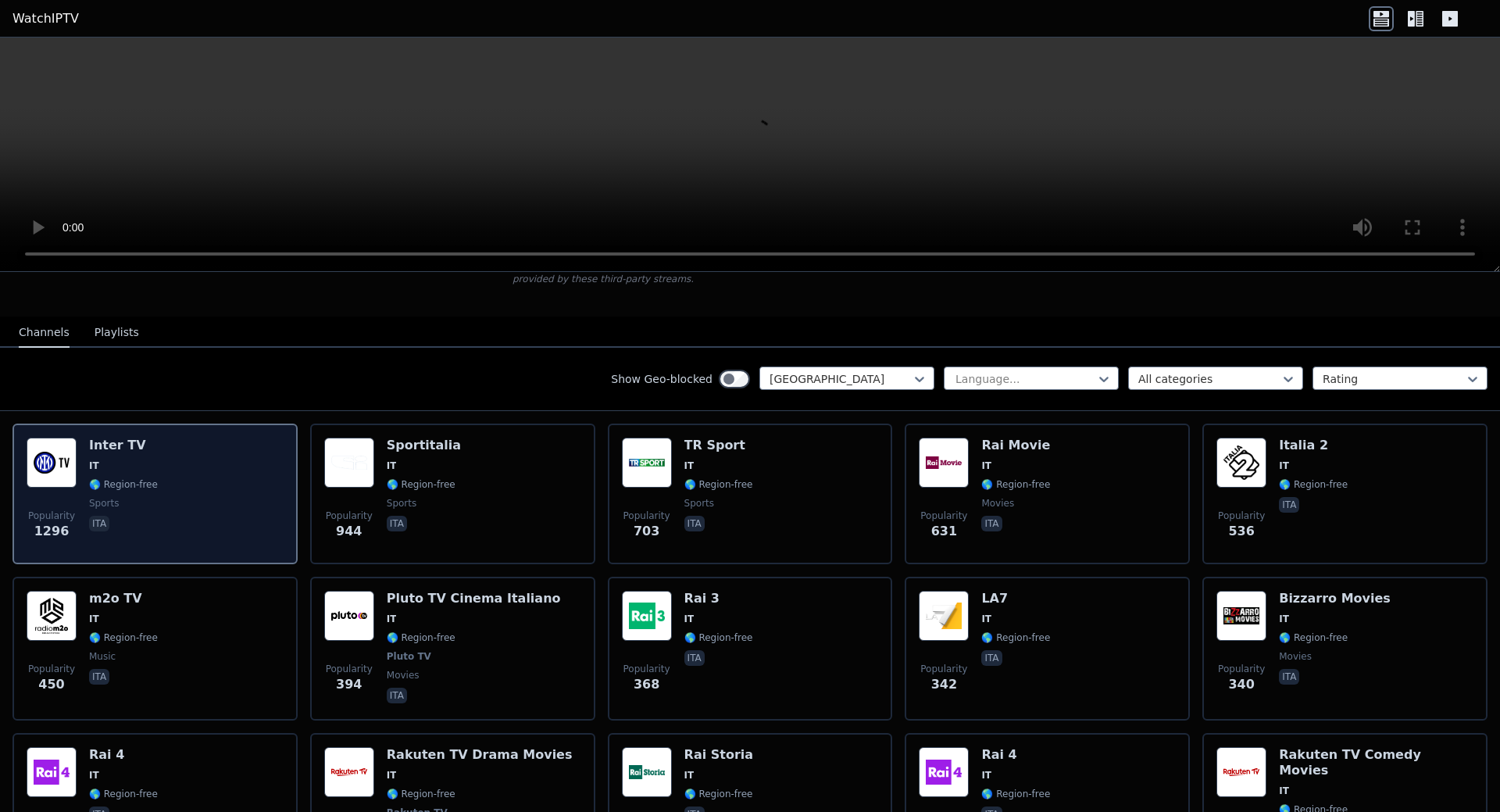
scroll to position [234, 0]
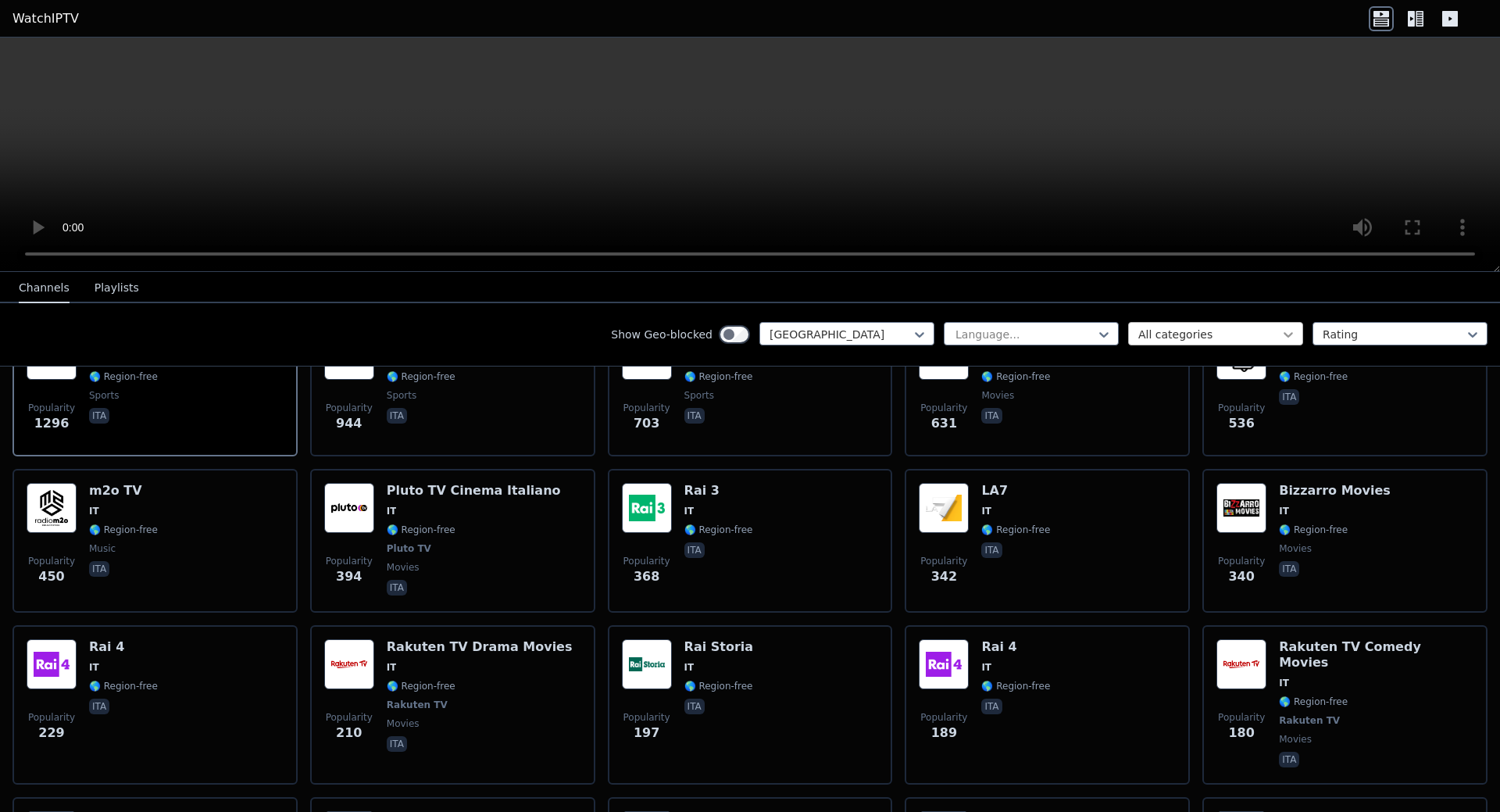
click at [1281, 333] on icon at bounding box center [1289, 335] width 16 height 16
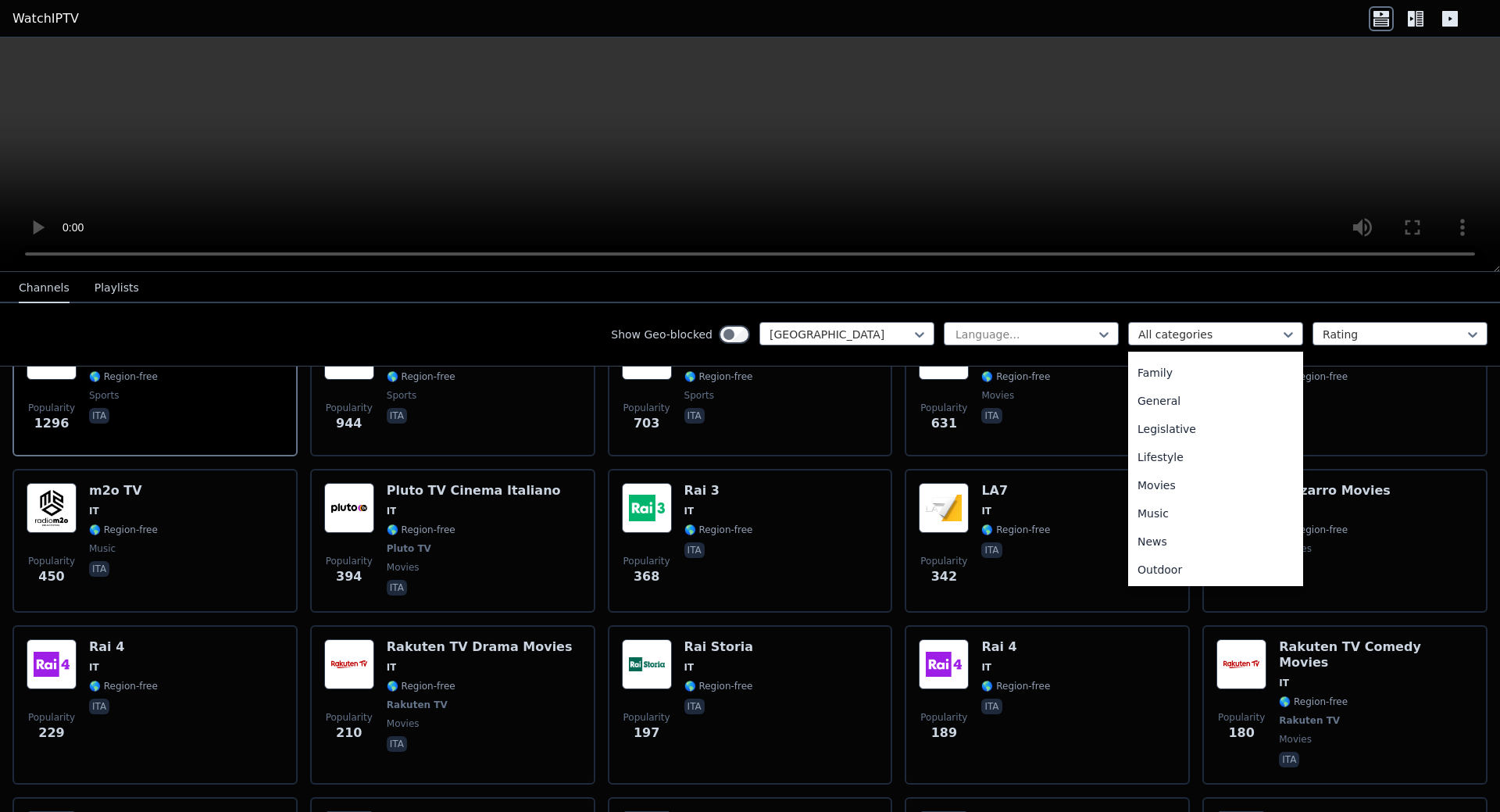
scroll to position [313, 0]
click at [1146, 504] on div "Music" at bounding box center [1216, 506] width 175 height 28
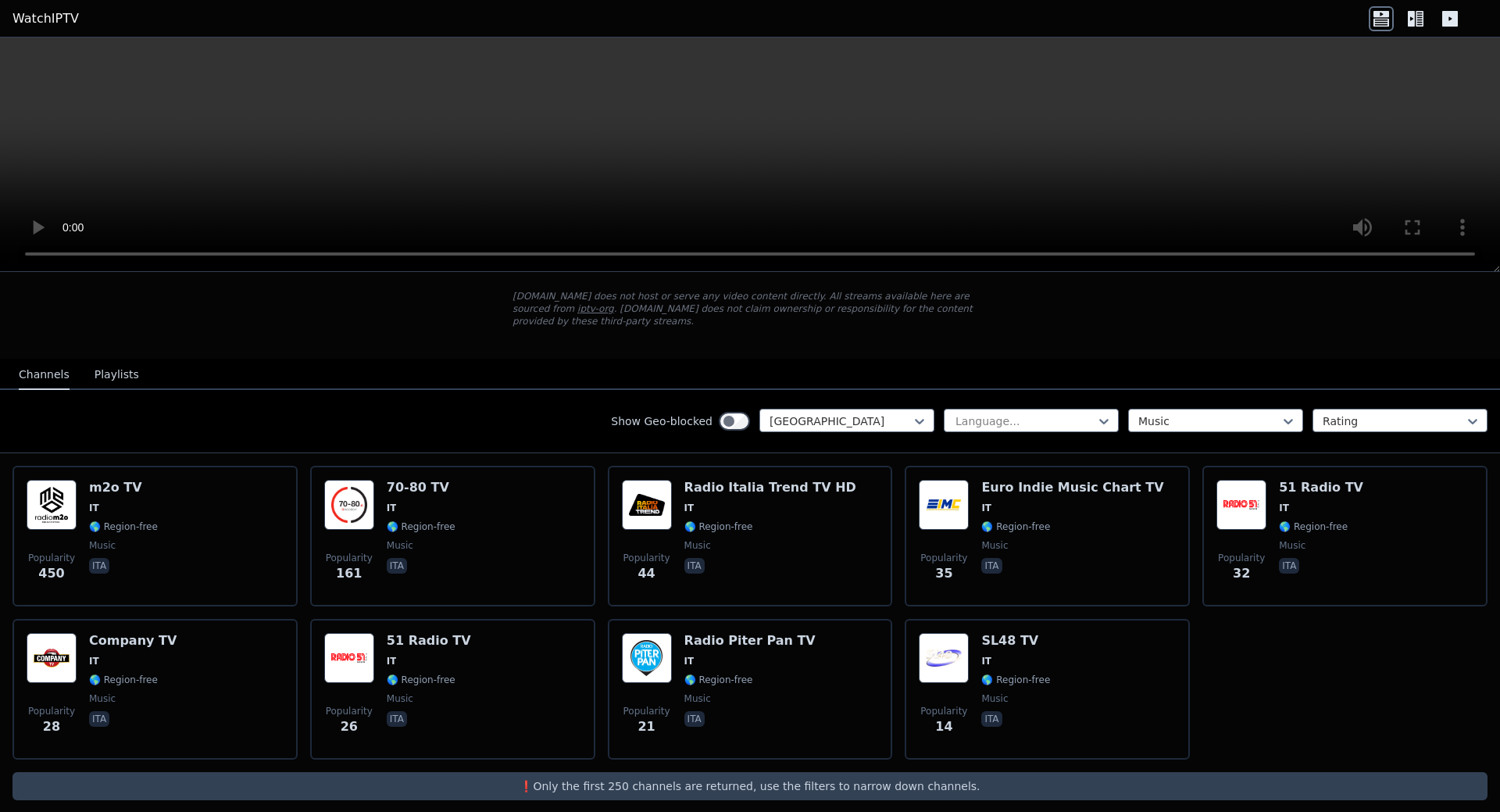
scroll to position [85, 0]
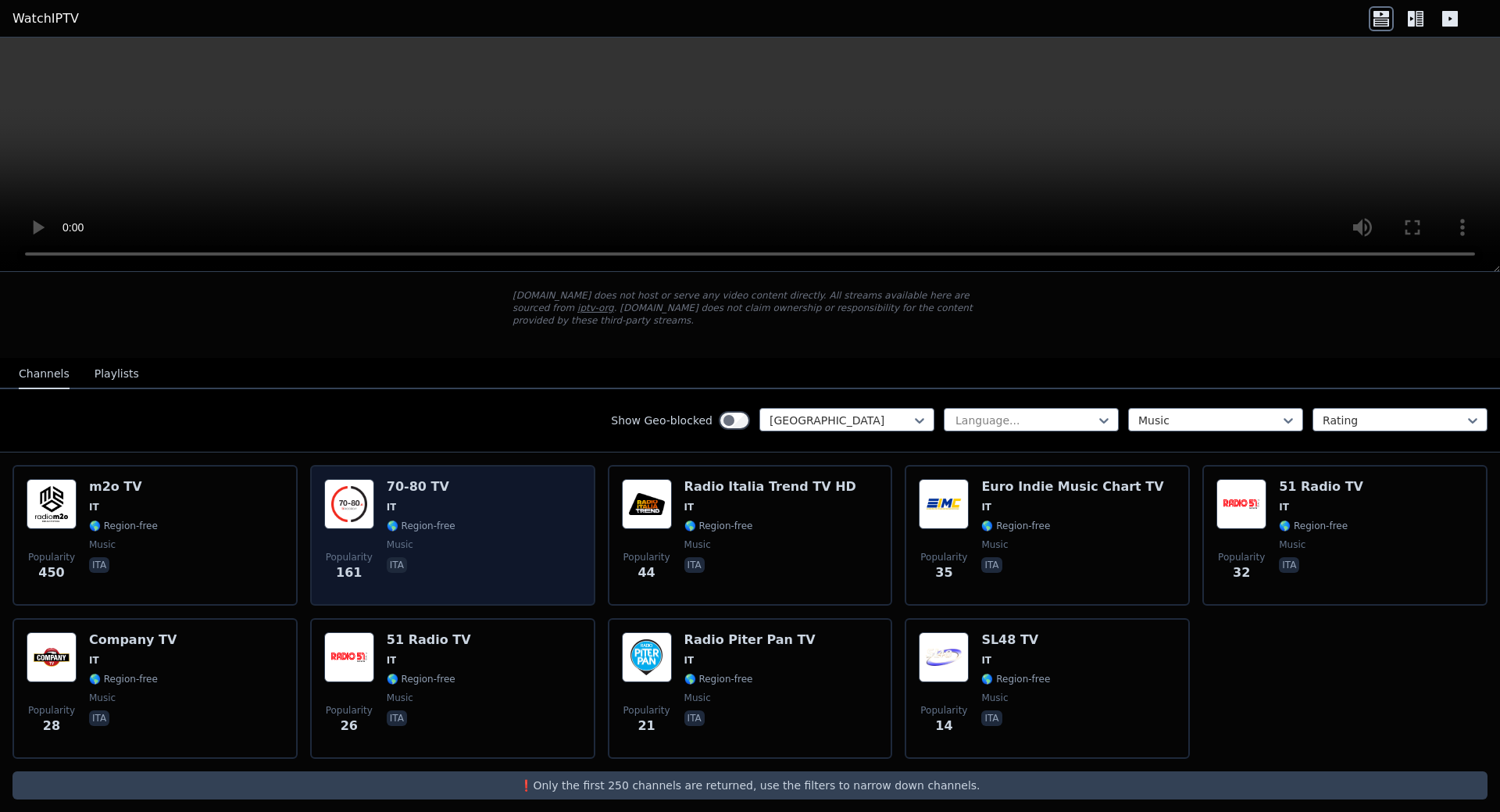
click at [363, 481] on img at bounding box center [349, 503] width 50 height 50
